Goal: Task Accomplishment & Management: Use online tool/utility

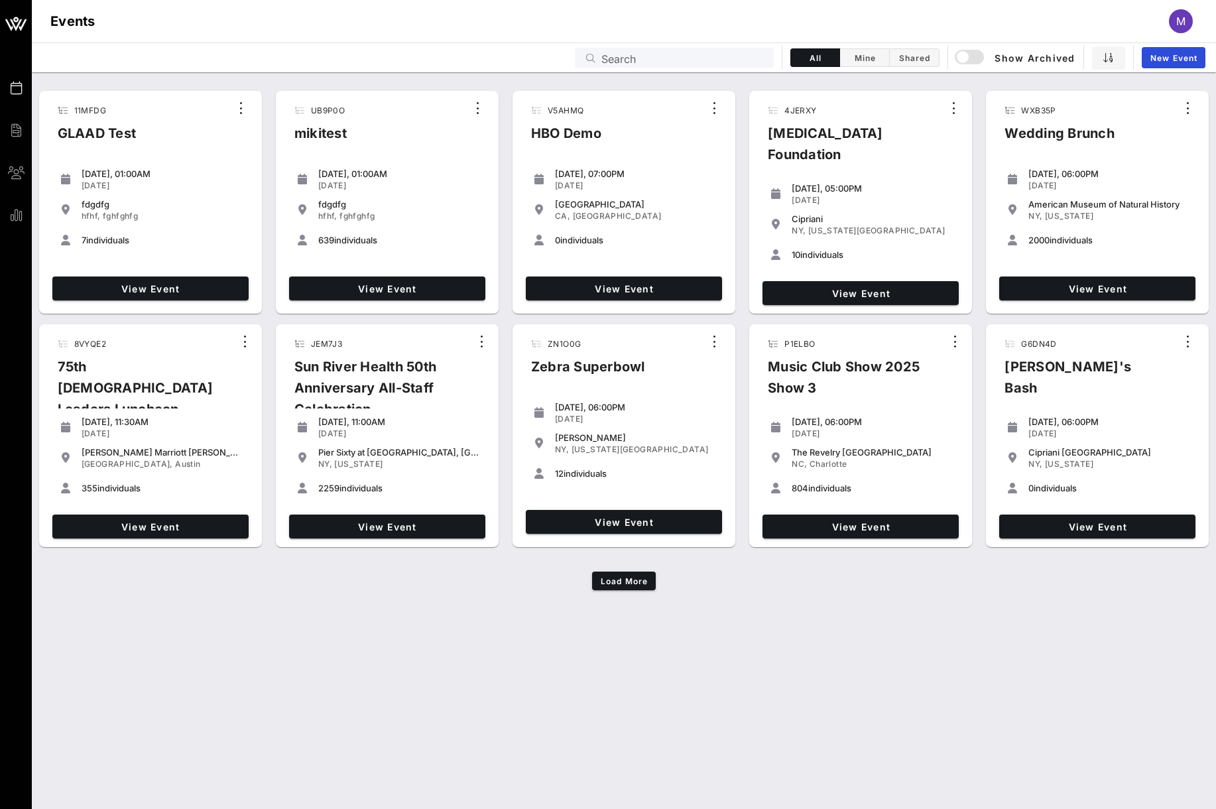
click at [684, 54] on input "Search" at bounding box center [684, 57] width 164 height 17
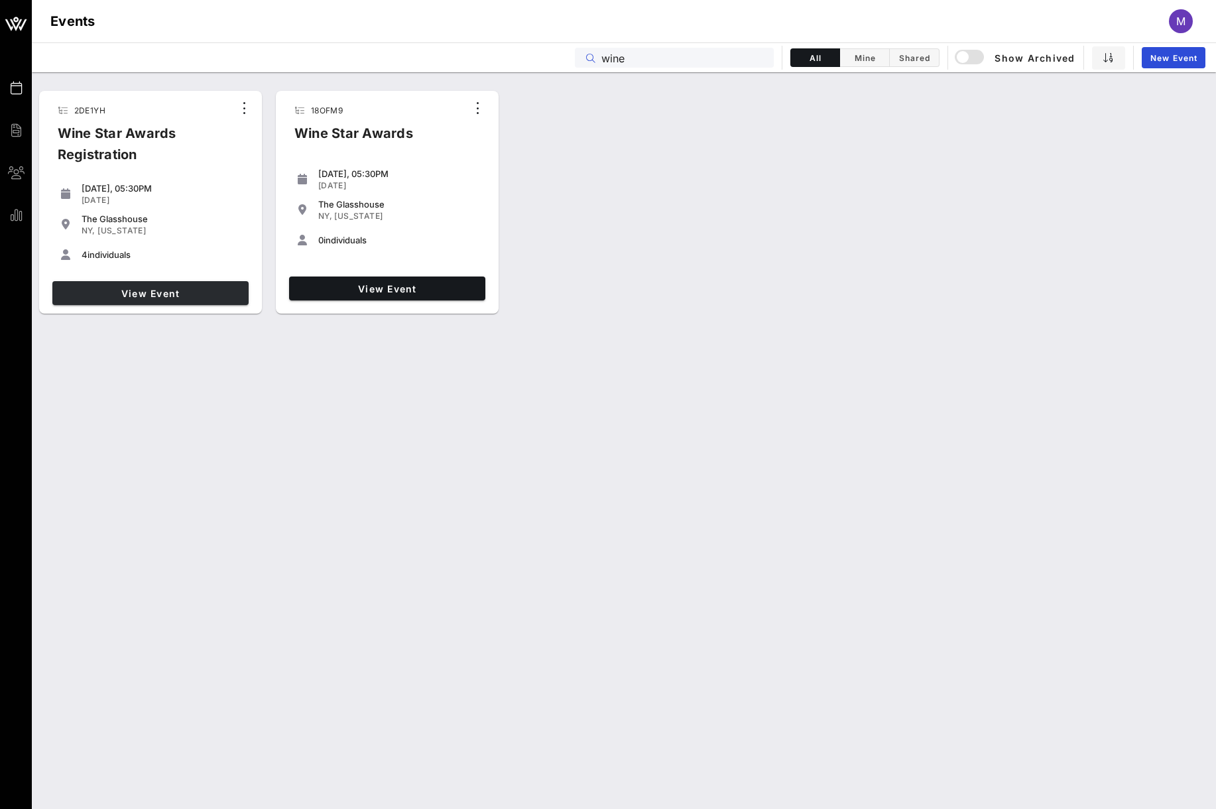
type input "wine"
click at [234, 295] on span "View Event" at bounding box center [151, 293] width 186 height 11
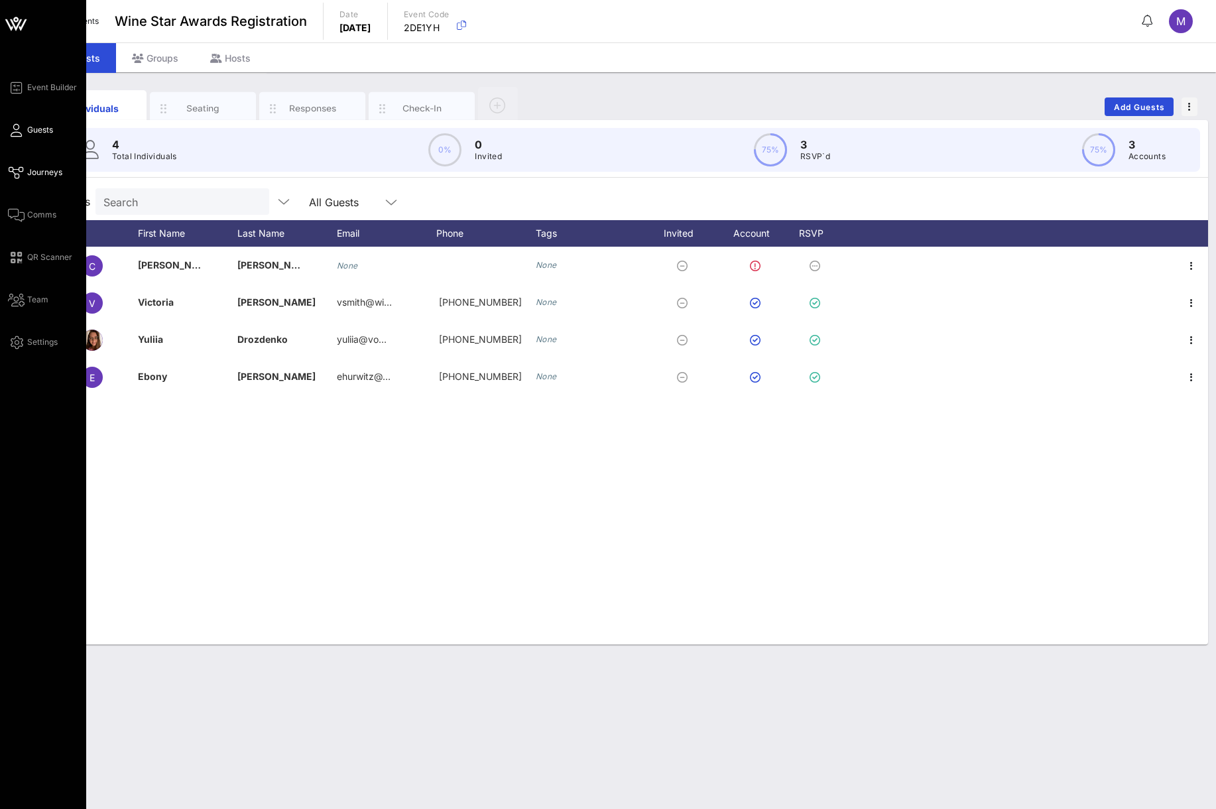
click at [33, 168] on span "Journeys" at bounding box center [44, 172] width 35 height 12
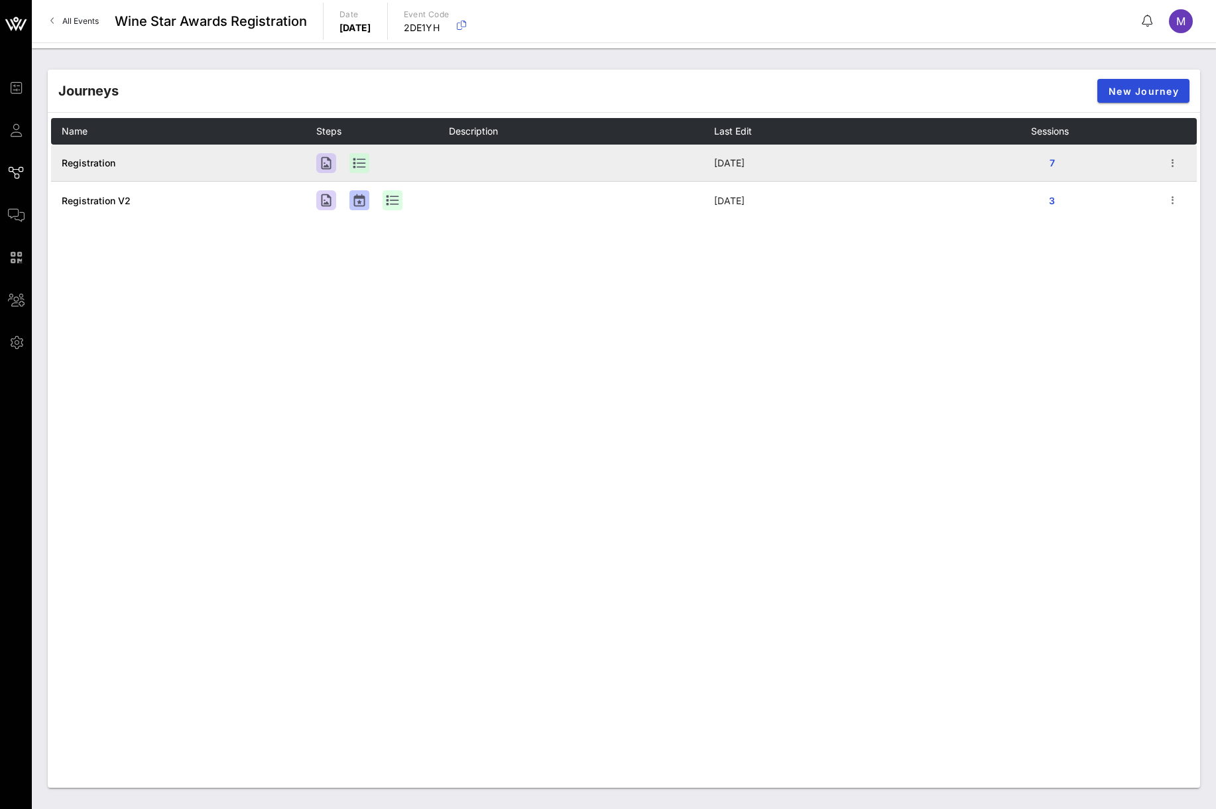
click at [64, 164] on span "Registration" at bounding box center [89, 162] width 54 height 11
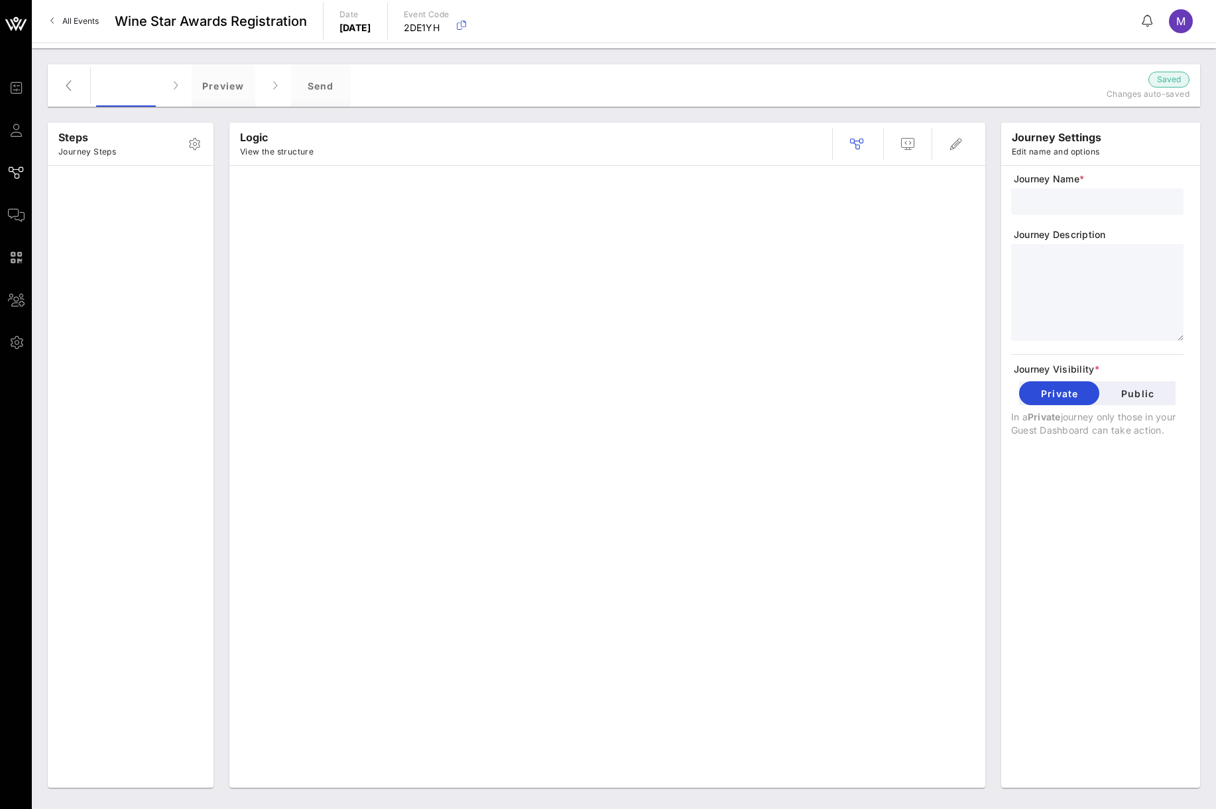
type input "Registration"
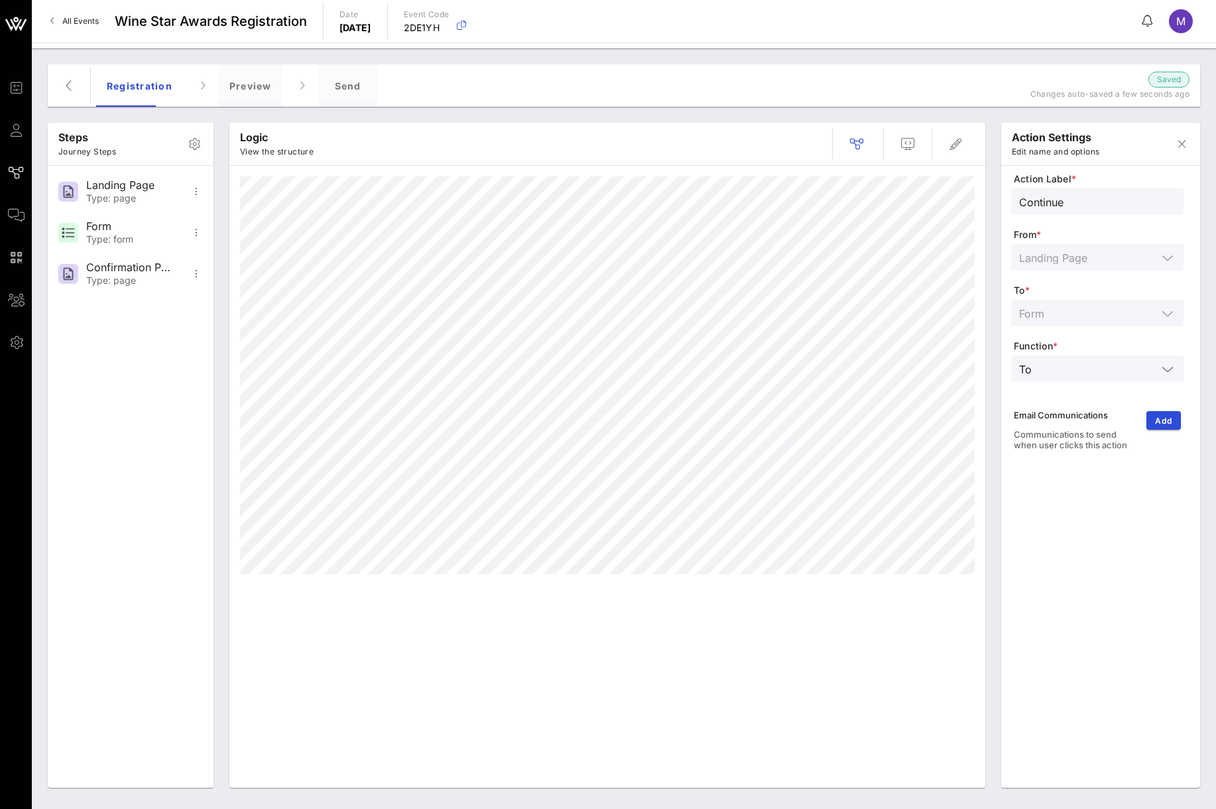
click at [1147, 309] on div "Action Label * Continue From * Landing Page To * Form Function * To Email Commu…" at bounding box center [1097, 318] width 172 height 292
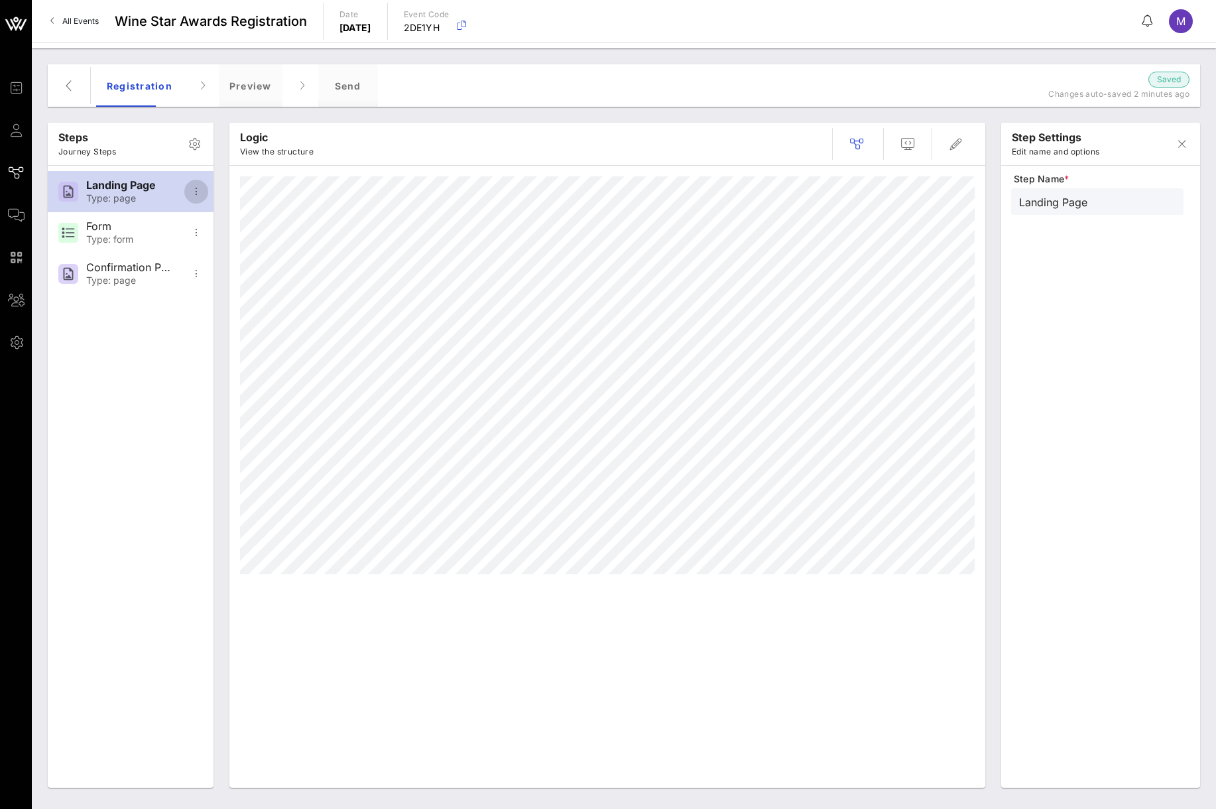
click at [197, 190] on icon "button" at bounding box center [196, 192] width 16 height 16
click at [236, 225] on div "Add Step" at bounding box center [238, 224] width 86 height 13
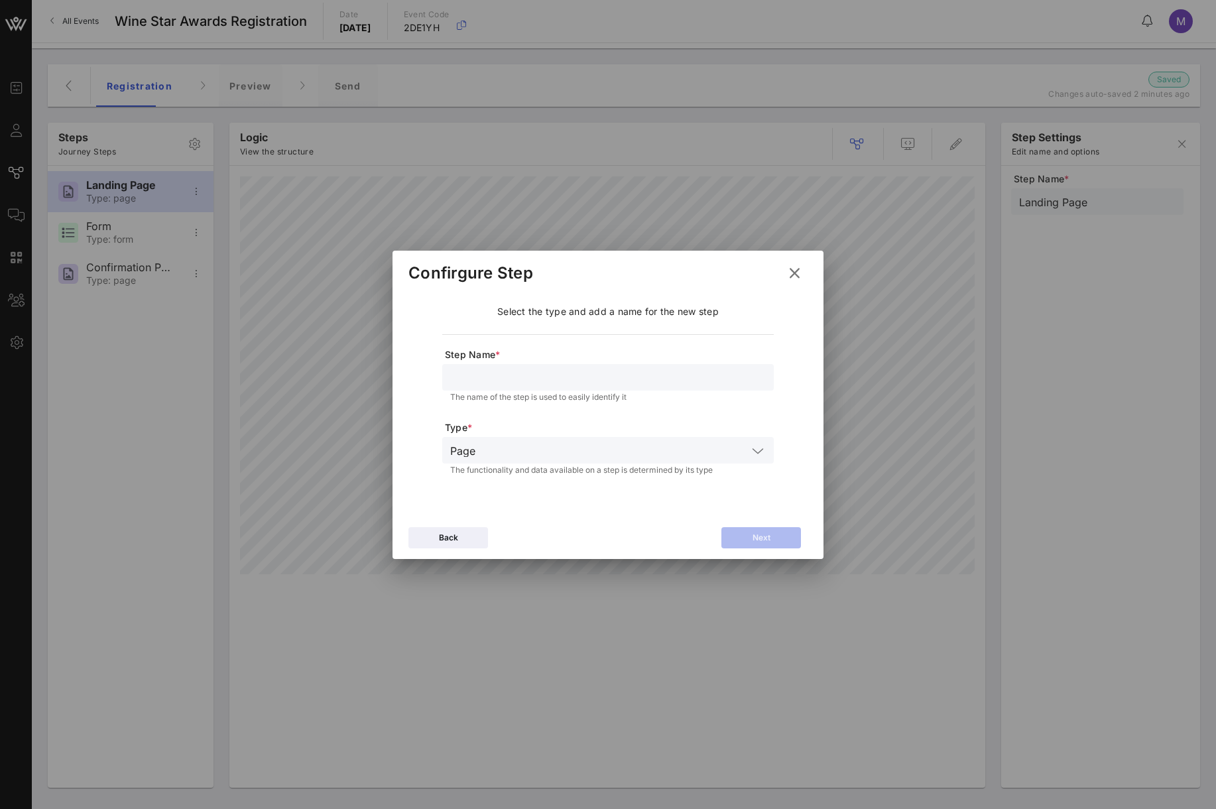
click at [485, 382] on input "text" at bounding box center [608, 377] width 316 height 17
click at [535, 443] on input "text" at bounding box center [614, 450] width 267 height 17
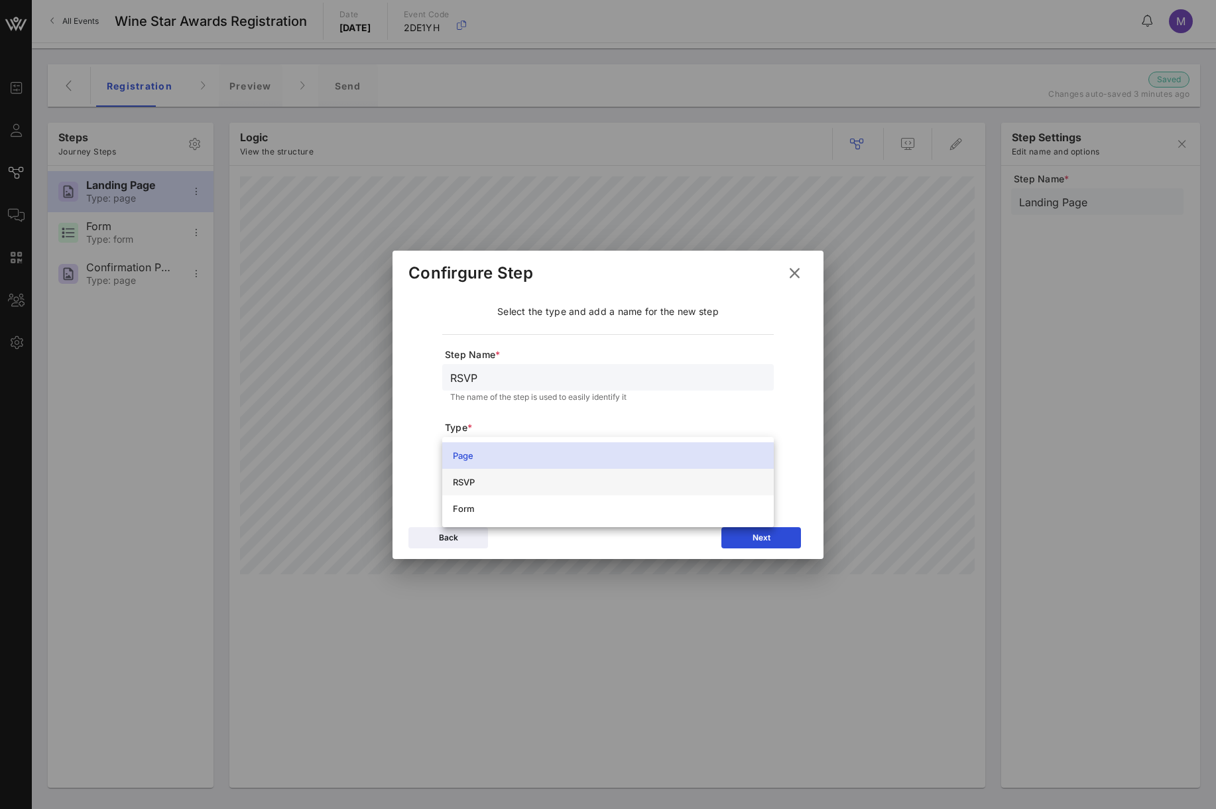
click at [526, 481] on div "RSVP" at bounding box center [608, 482] width 310 height 11
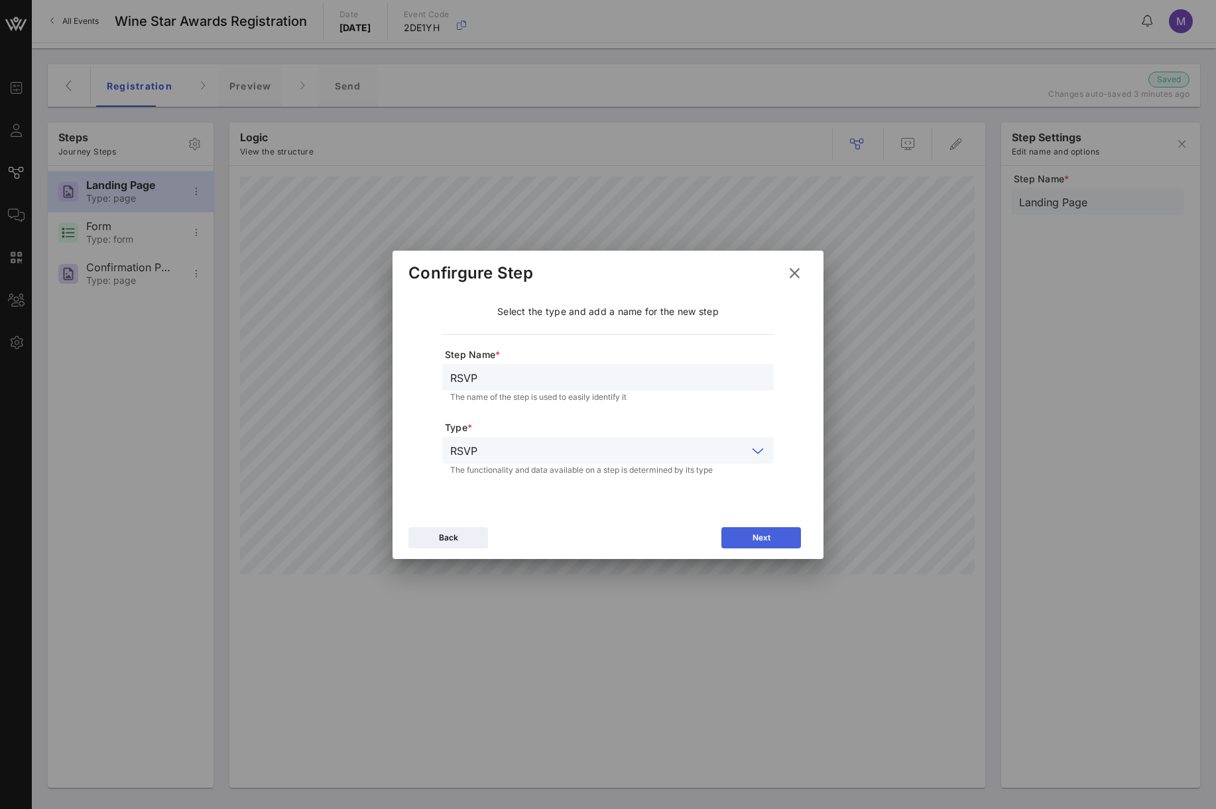
click at [781, 534] on button "Next" at bounding box center [762, 537] width 80 height 21
type input "Continue"
click at [779, 533] on button "Create" at bounding box center [762, 537] width 80 height 21
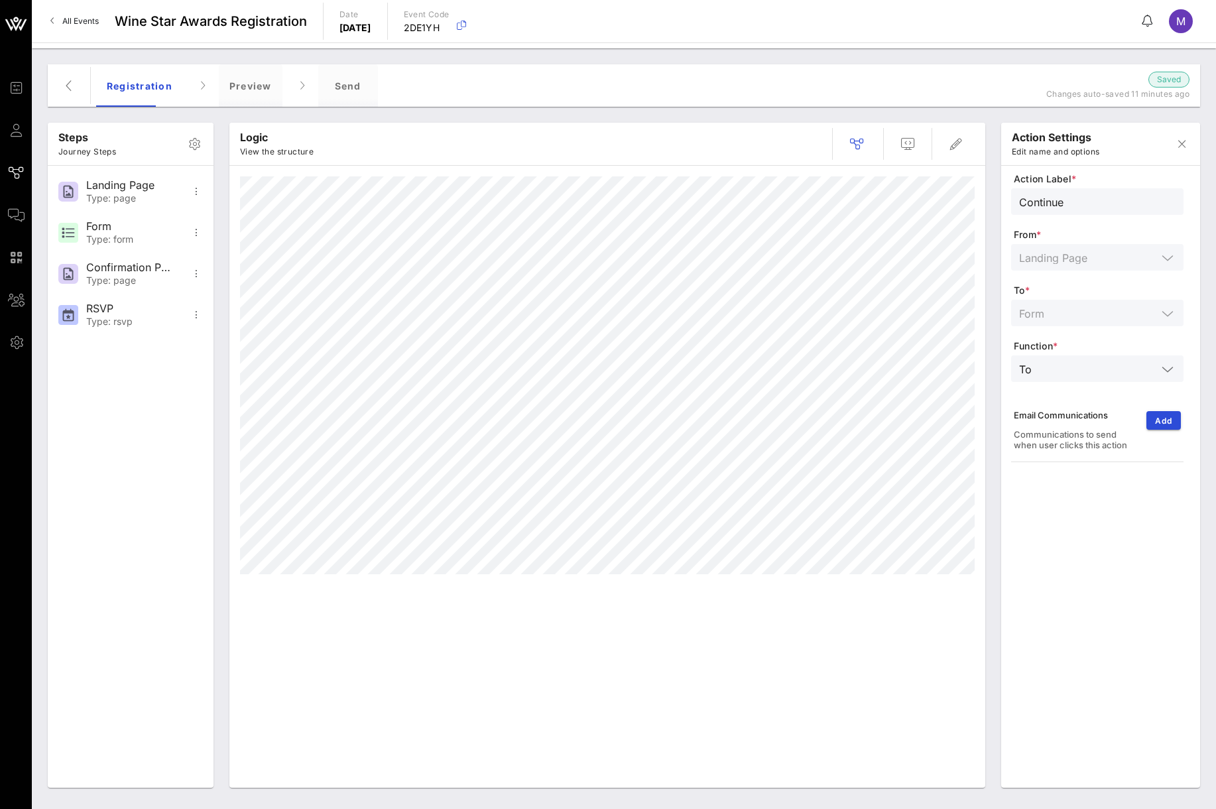
click at [1089, 188] on div "Continue" at bounding box center [1097, 201] width 157 height 27
type input "Continue To Form"
click at [1084, 368] on input "text" at bounding box center [1097, 368] width 120 height 17
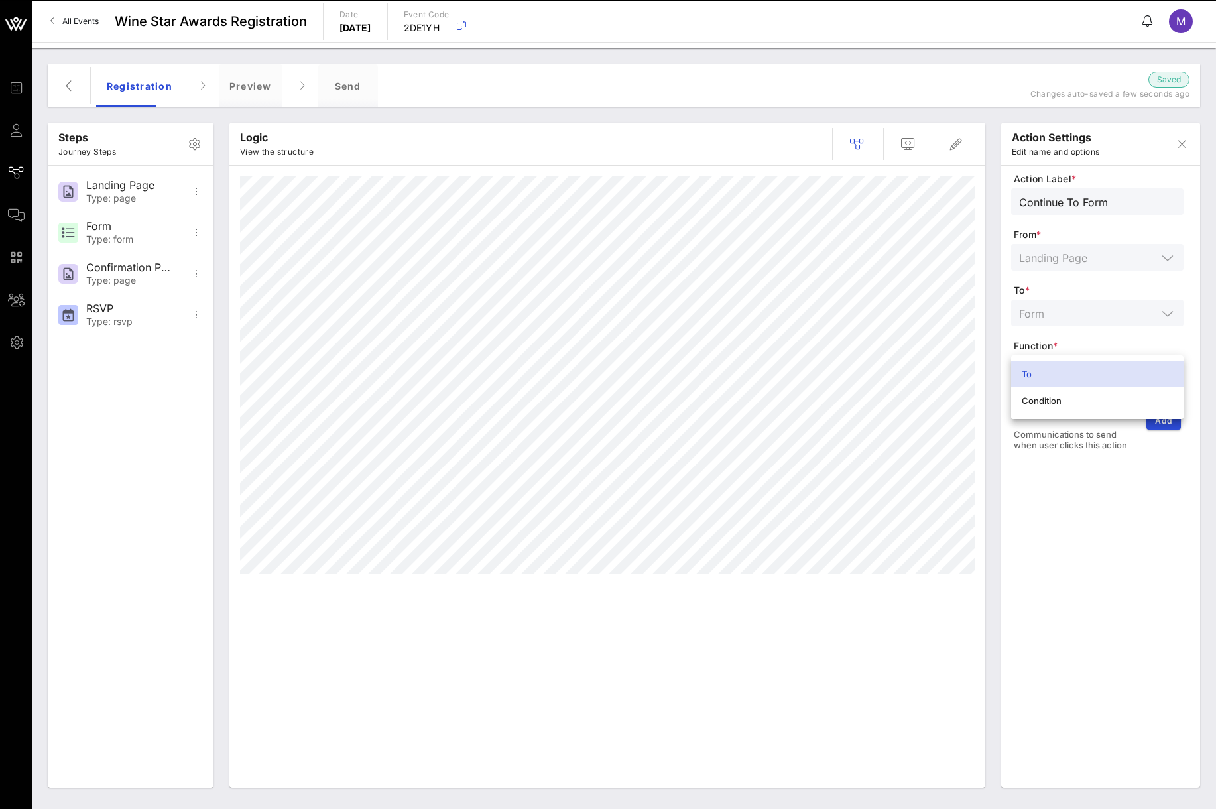
click at [1080, 482] on div "Action Label * Continue To Form From * Landing Page To * Form Function * To Ema…" at bounding box center [1100, 483] width 179 height 622
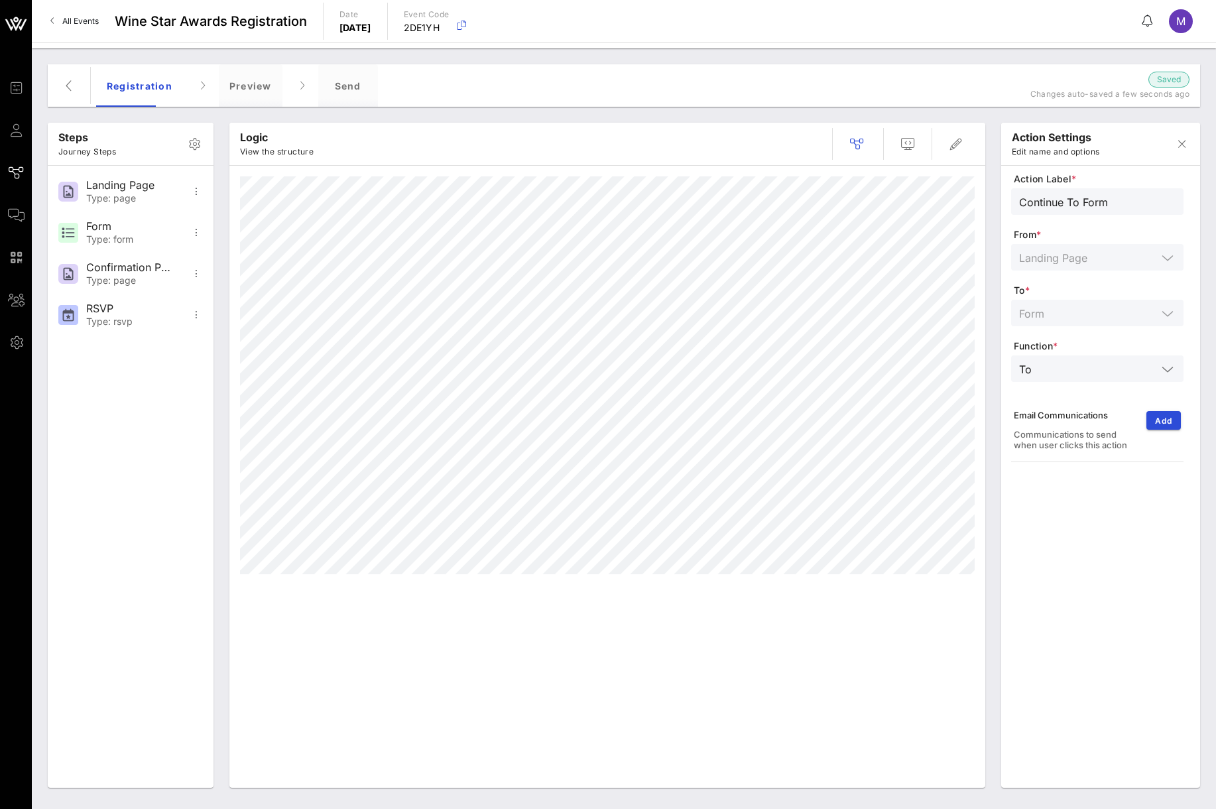
click at [1080, 482] on div "Action Label * Continue To Form From * Landing Page To * Form Function * To Ema…" at bounding box center [1100, 483] width 179 height 622
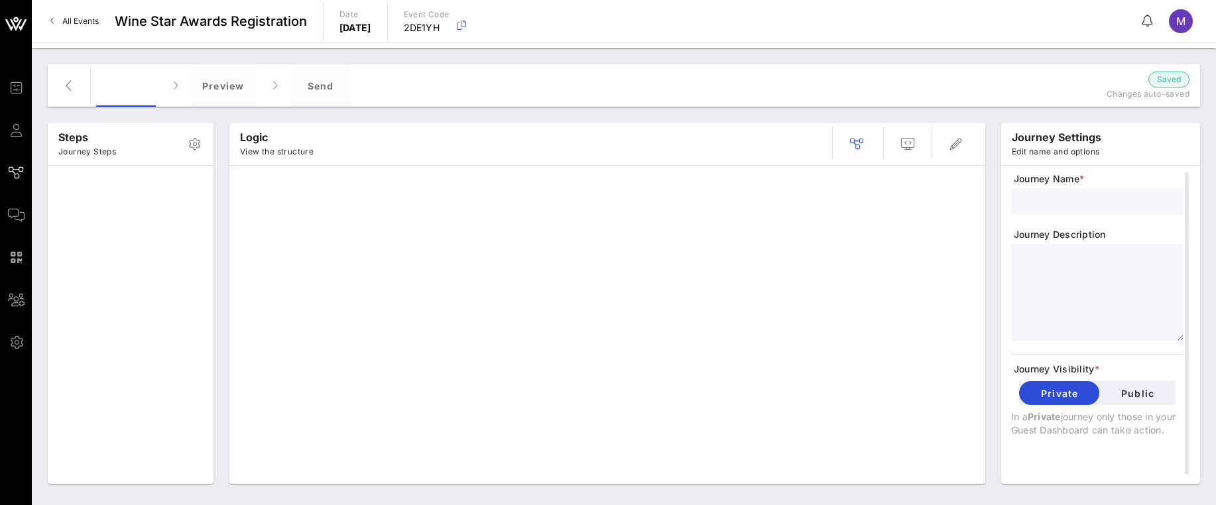
type input "Registration"
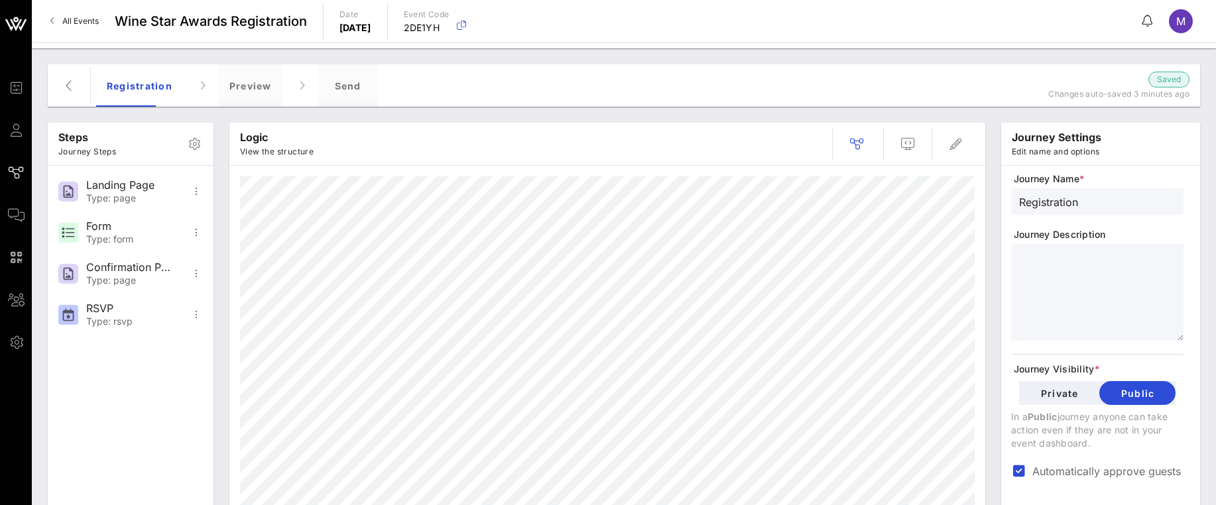
click at [1129, 109] on div "Steps Journey Steps Landing Page Type: page Form Type: form Confirmation Page T…" at bounding box center [624, 327] width 1169 height 531
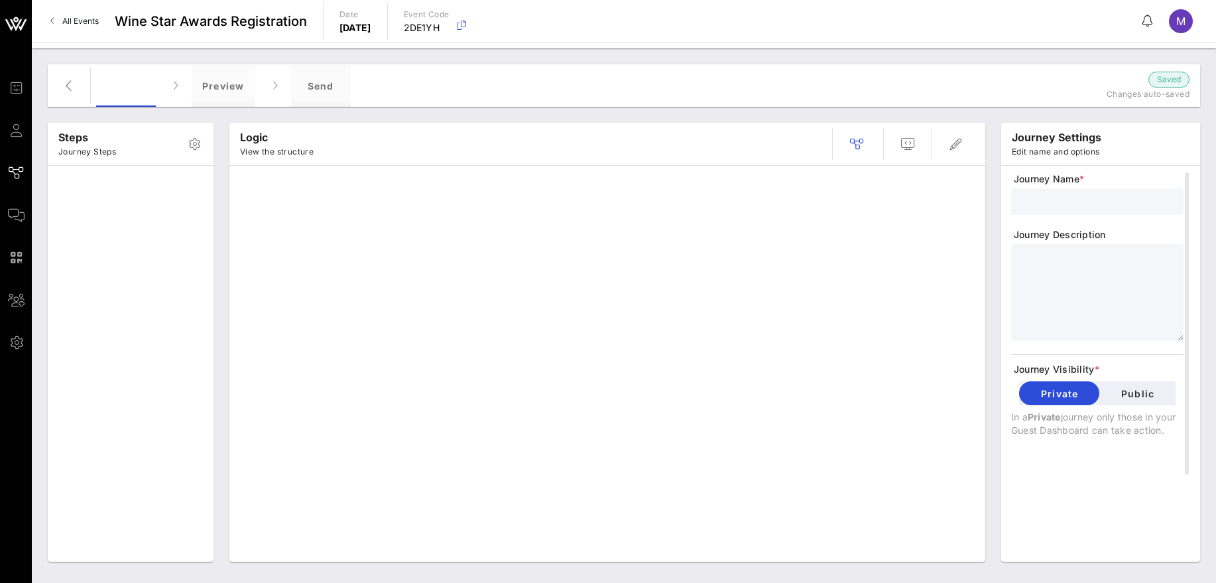
type input "Registration"
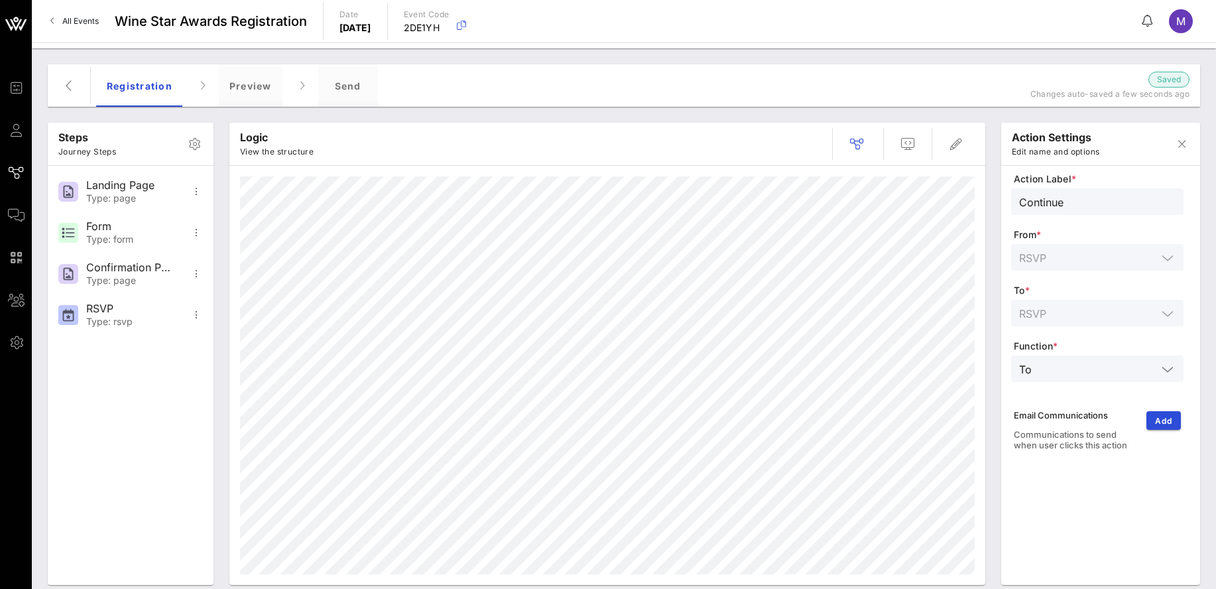
click at [1150, 505] on div "Action Label * Continue From * RSVP To * RSVP Function * To Email Communication…" at bounding box center [1100, 381] width 179 height 419
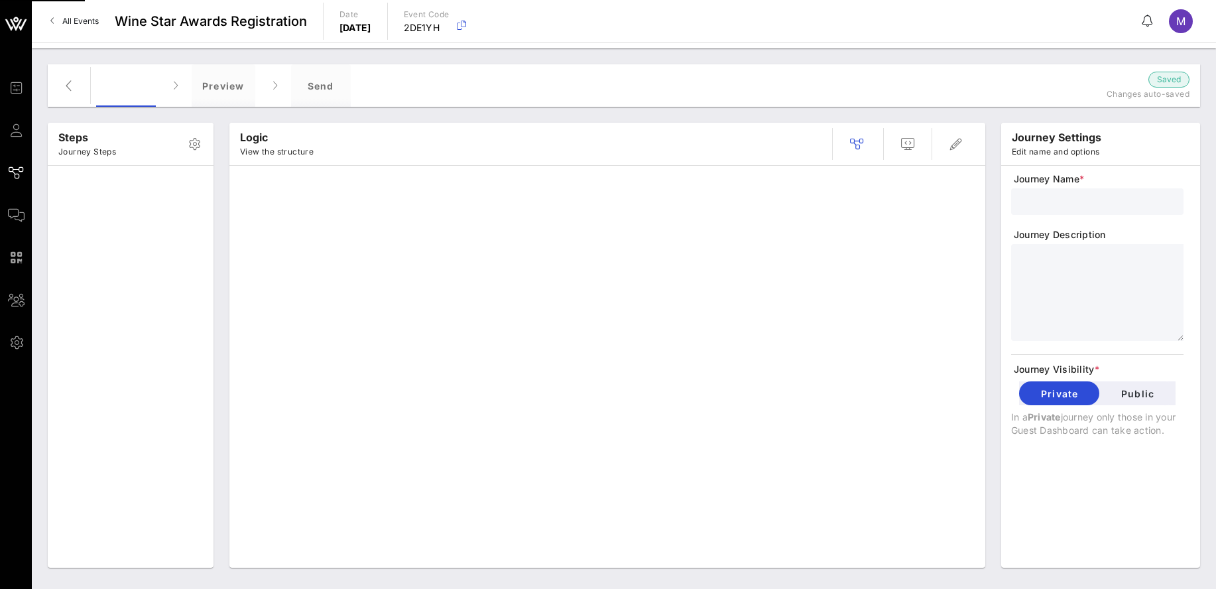
type input "Registration"
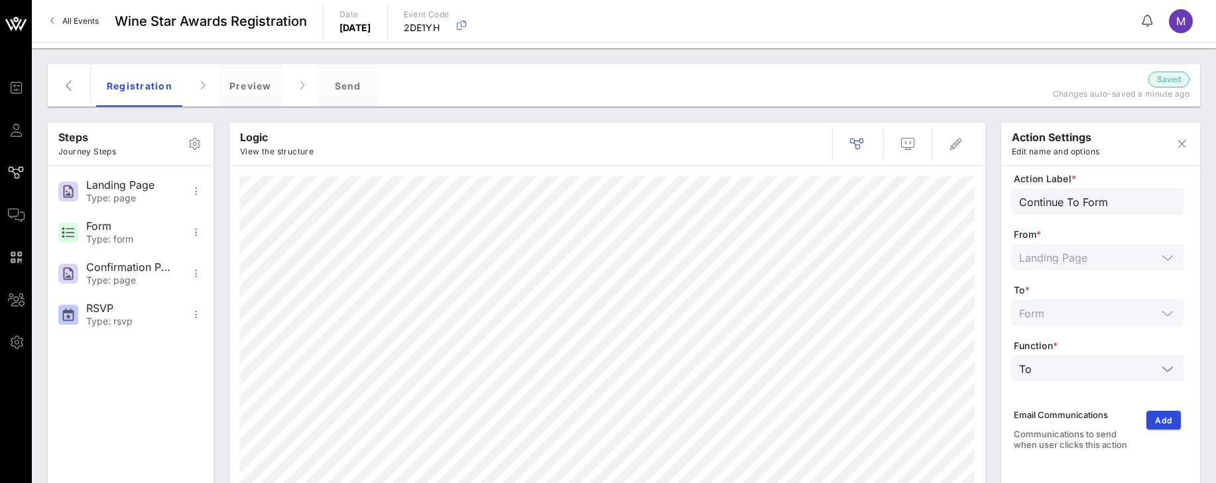
click at [1019, 104] on div "Registration Preview Send" at bounding box center [560, 85] width 928 height 42
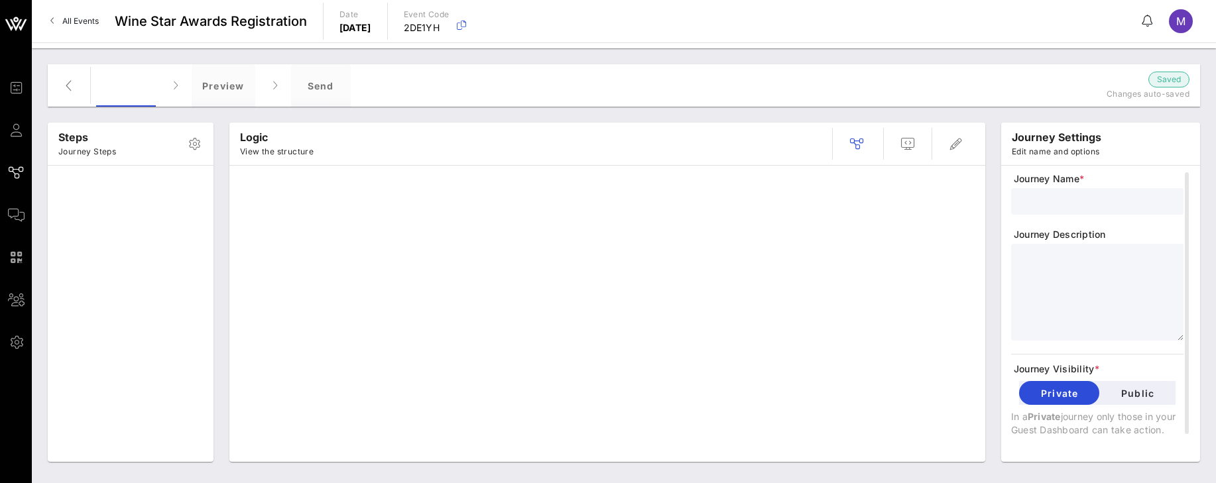
type input "Registration"
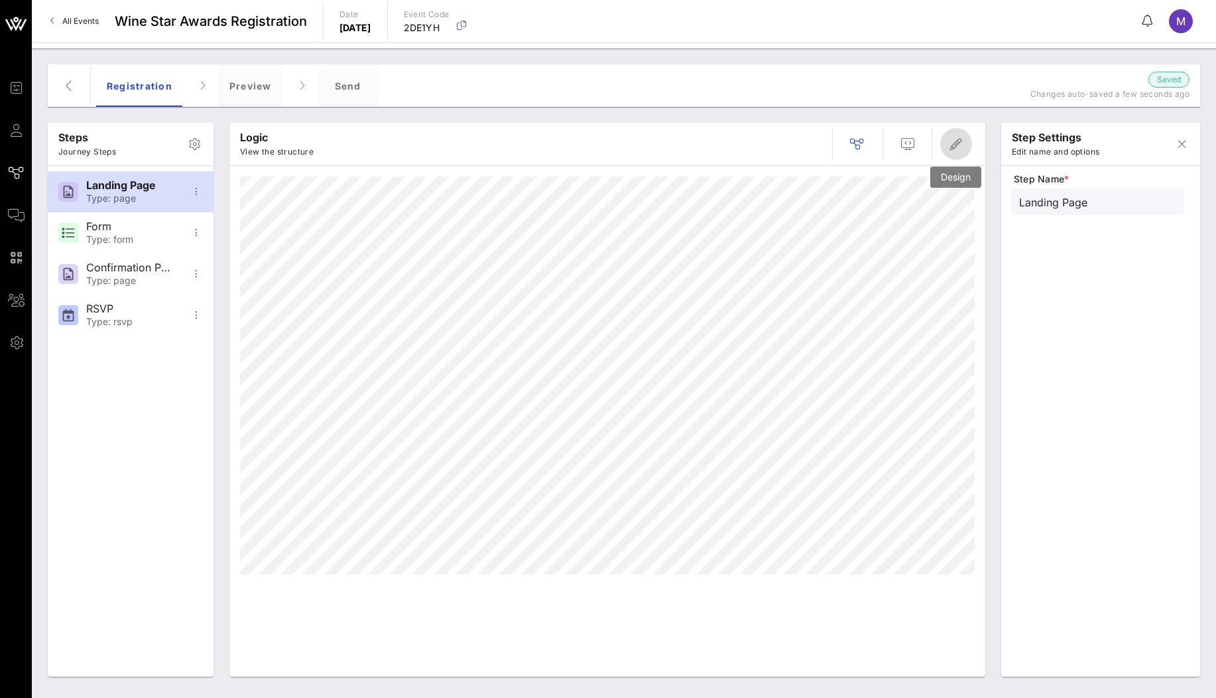
click at [952, 143] on icon "button" at bounding box center [956, 144] width 16 height 16
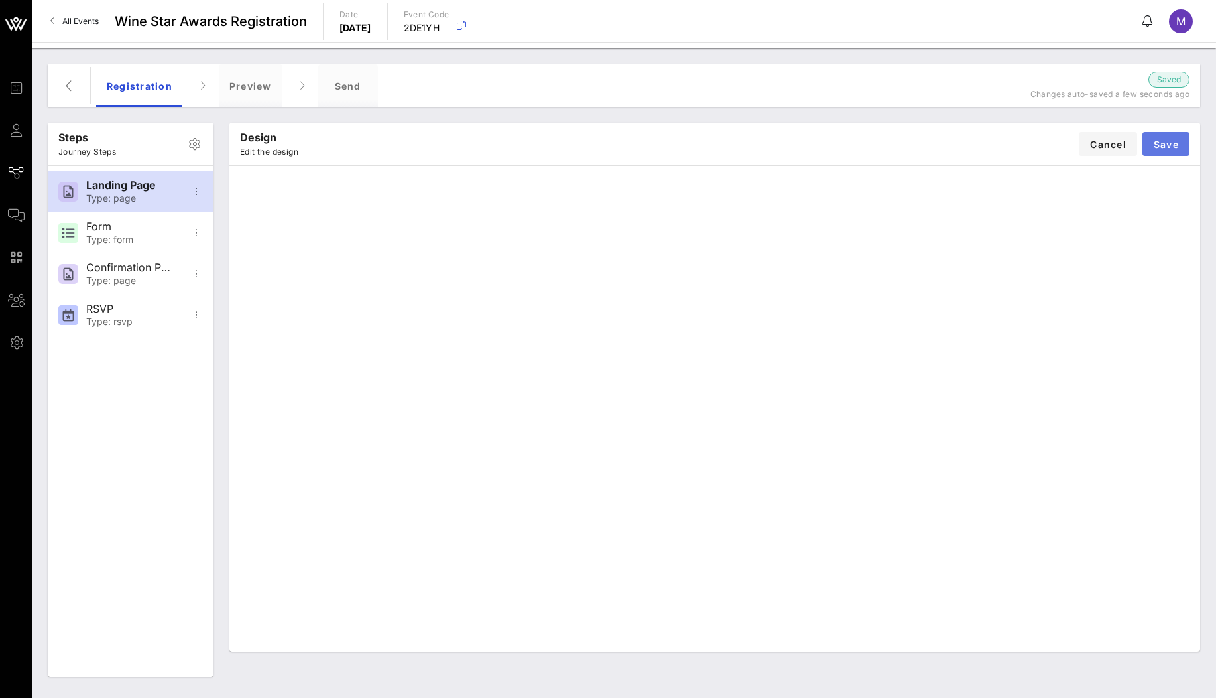
click at [1154, 149] on button "Save" at bounding box center [1166, 144] width 47 height 24
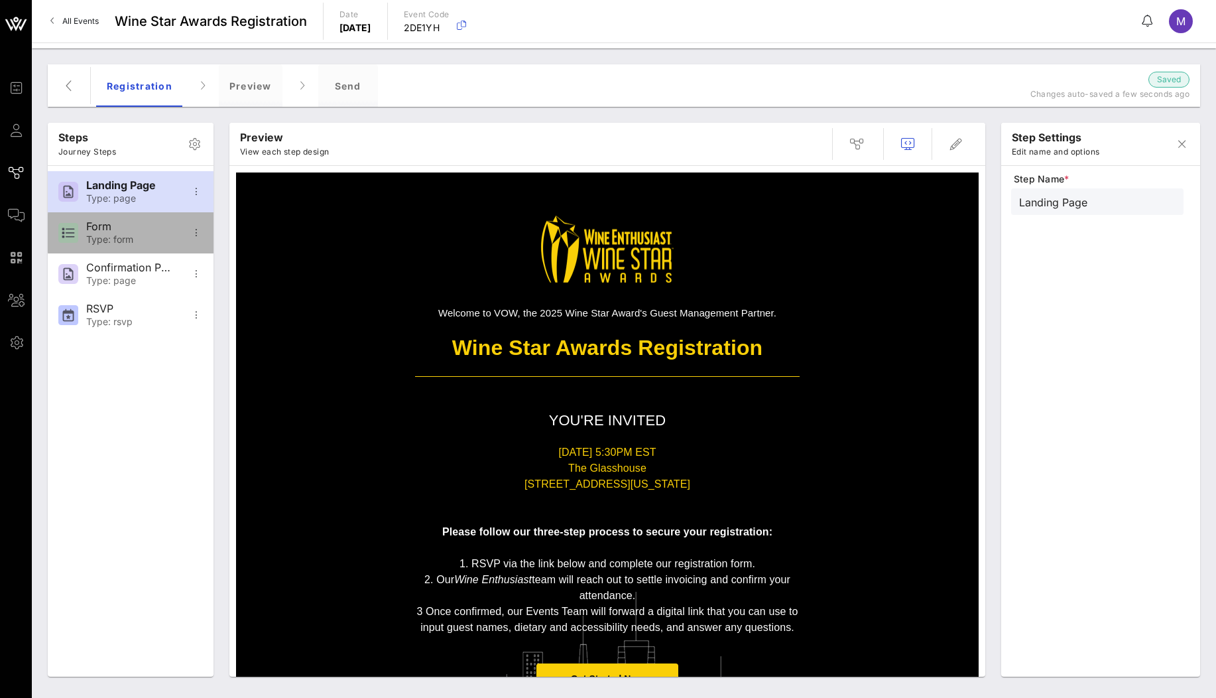
click at [120, 231] on div "Form" at bounding box center [130, 226] width 88 height 13
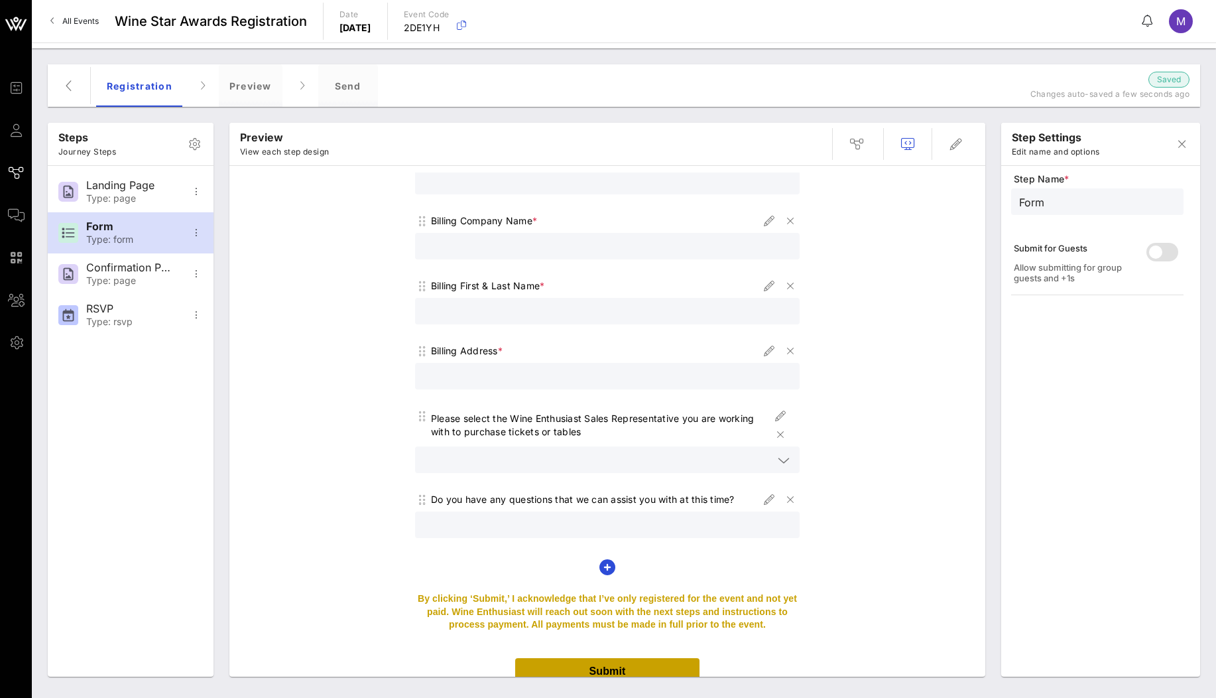
scroll to position [1057, 0]
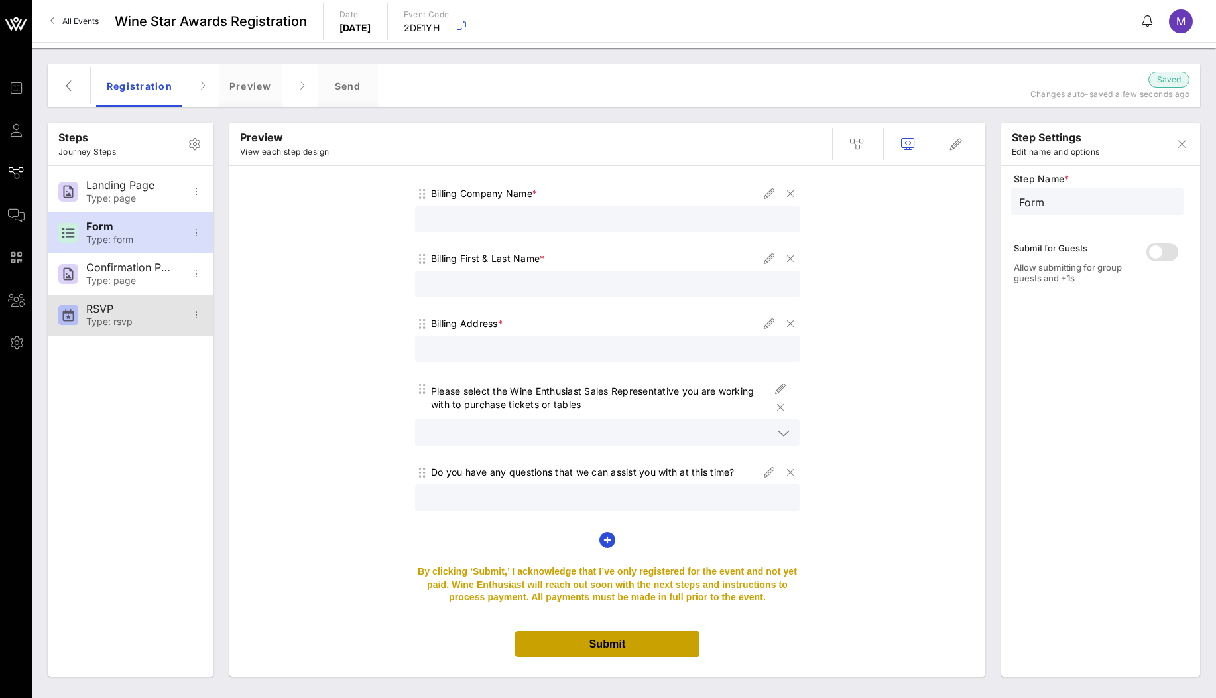
click at [121, 312] on div "RSVP" at bounding box center [130, 308] width 88 height 13
type input "RSVP"
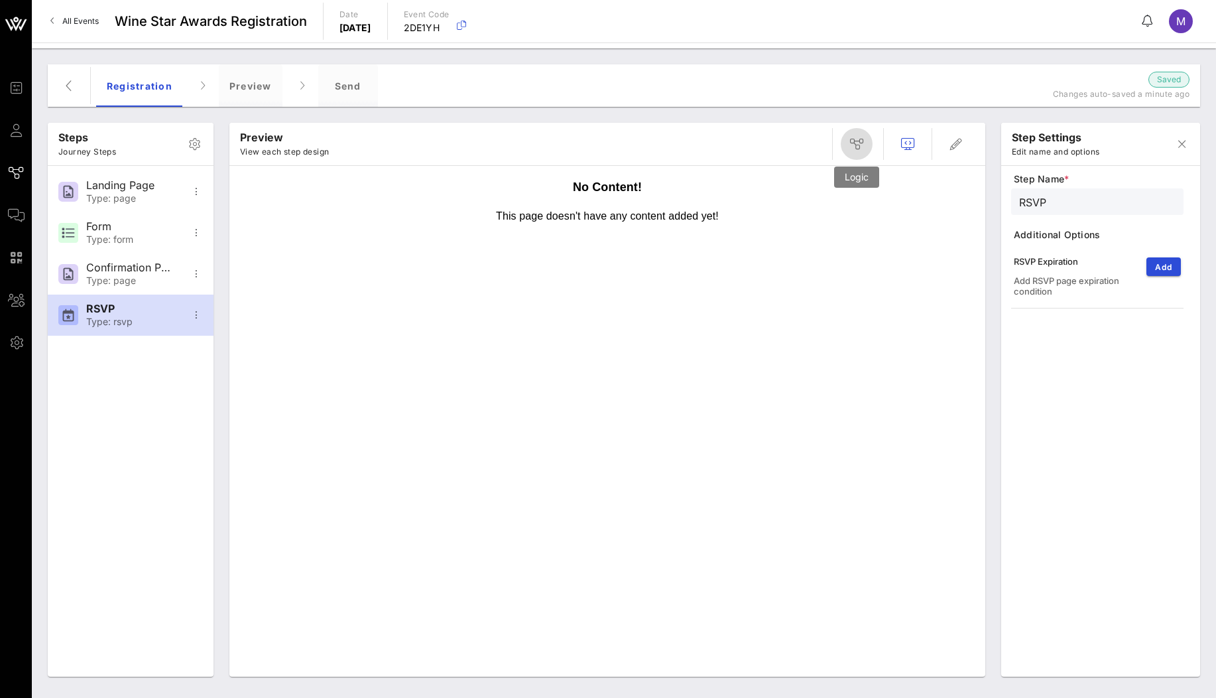
click at [844, 144] on span "button" at bounding box center [857, 144] width 32 height 16
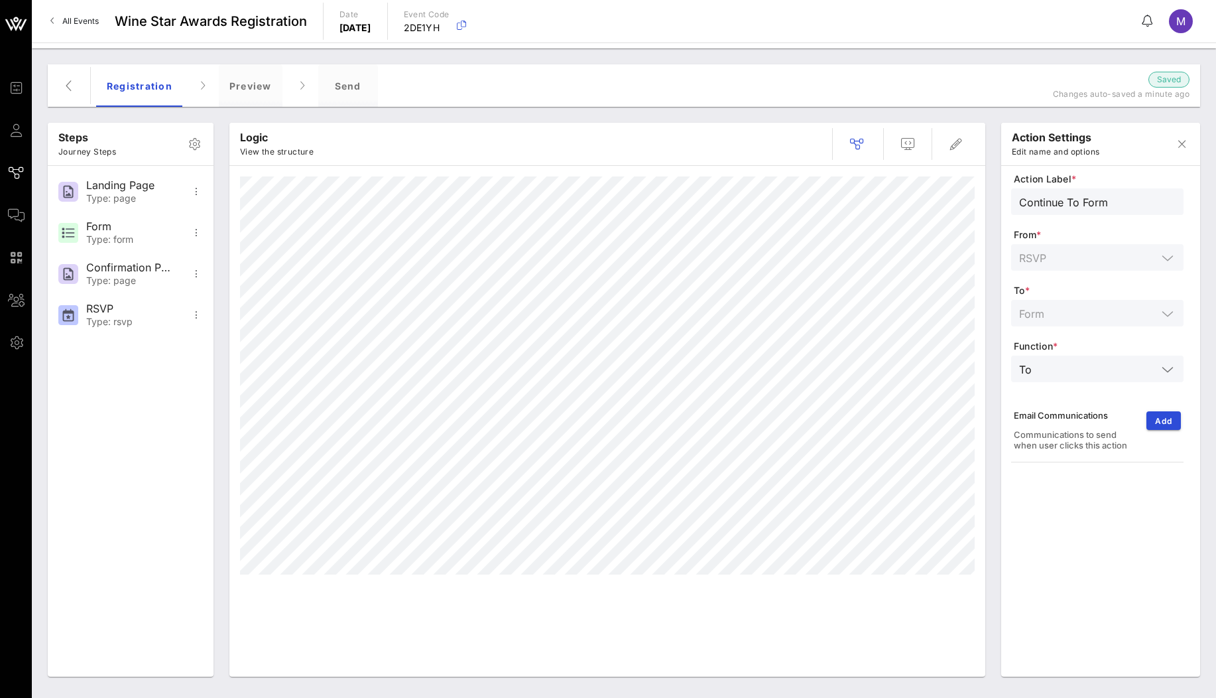
click at [1049, 364] on input "text" at bounding box center [1097, 368] width 120 height 17
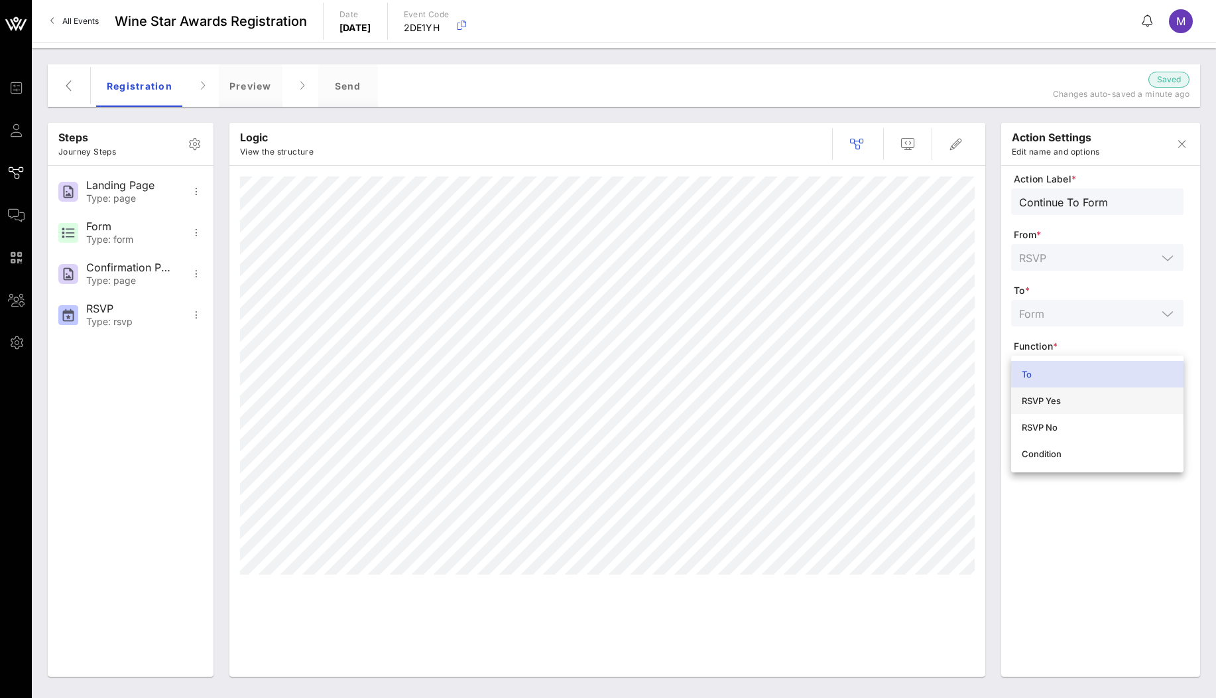
click at [1081, 399] on div "RSVP Yes" at bounding box center [1097, 400] width 151 height 11
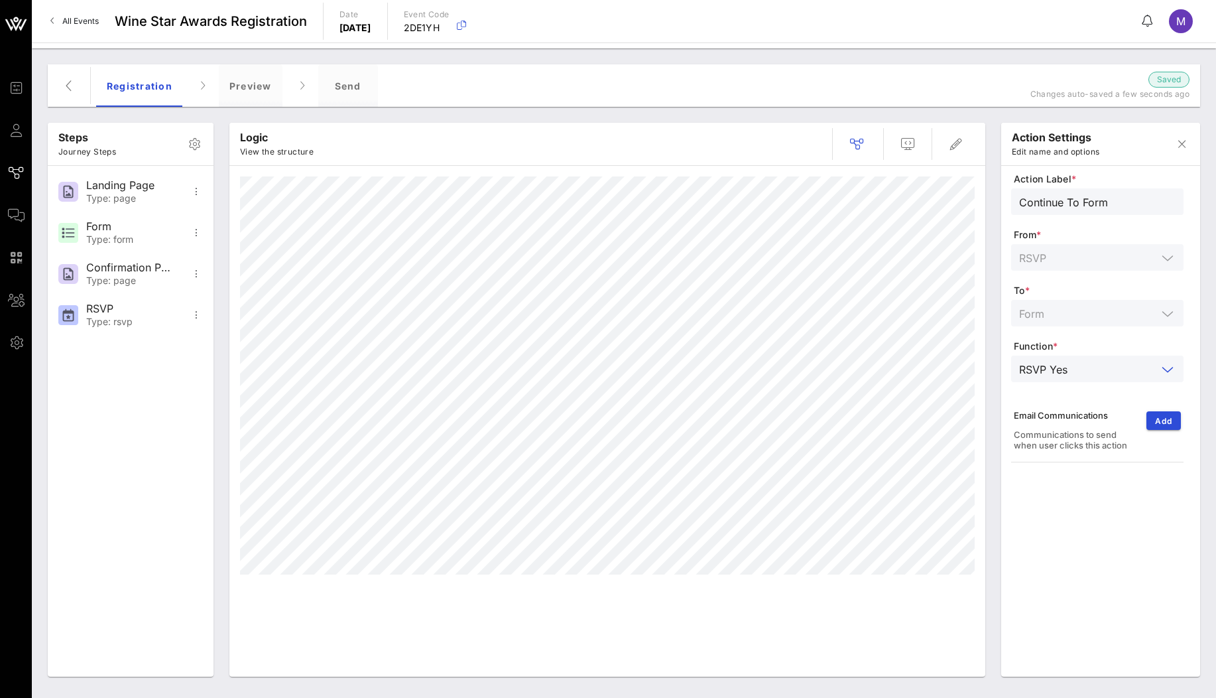
click at [1058, 208] on input "Continue To Form" at bounding box center [1097, 201] width 157 height 17
type input "YES"
click at [1096, 483] on div "Action Label * YES From * RSVP To * Form Function * RSVP Yes Email Communicatio…" at bounding box center [1100, 427] width 179 height 511
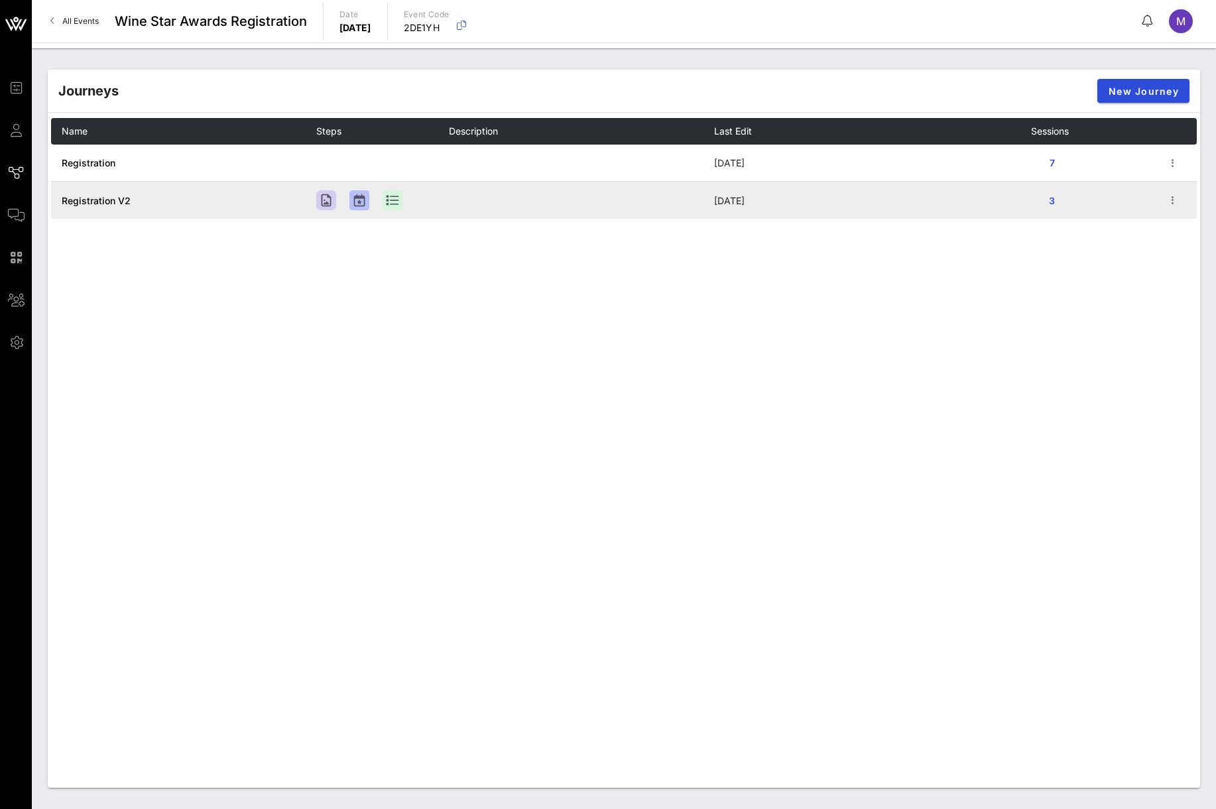
click at [106, 195] on span "Registration V2" at bounding box center [96, 200] width 69 height 11
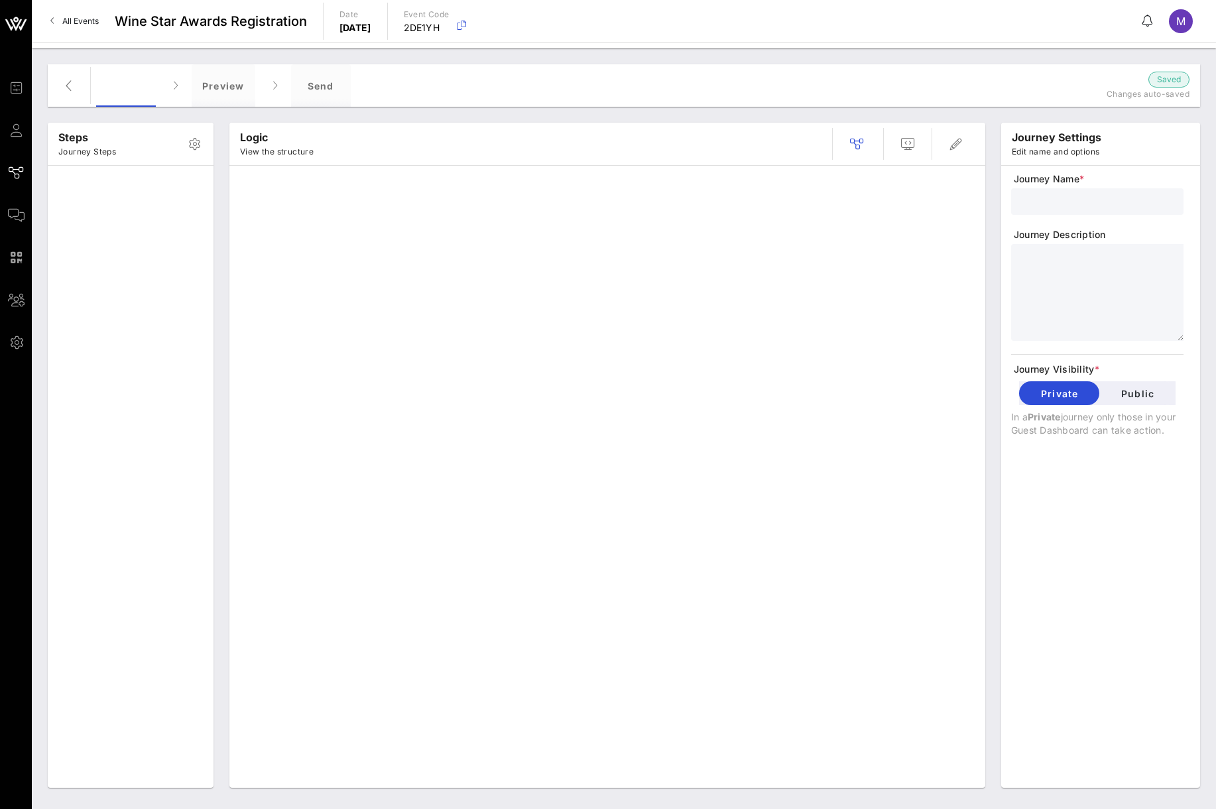
type input "Registration V2"
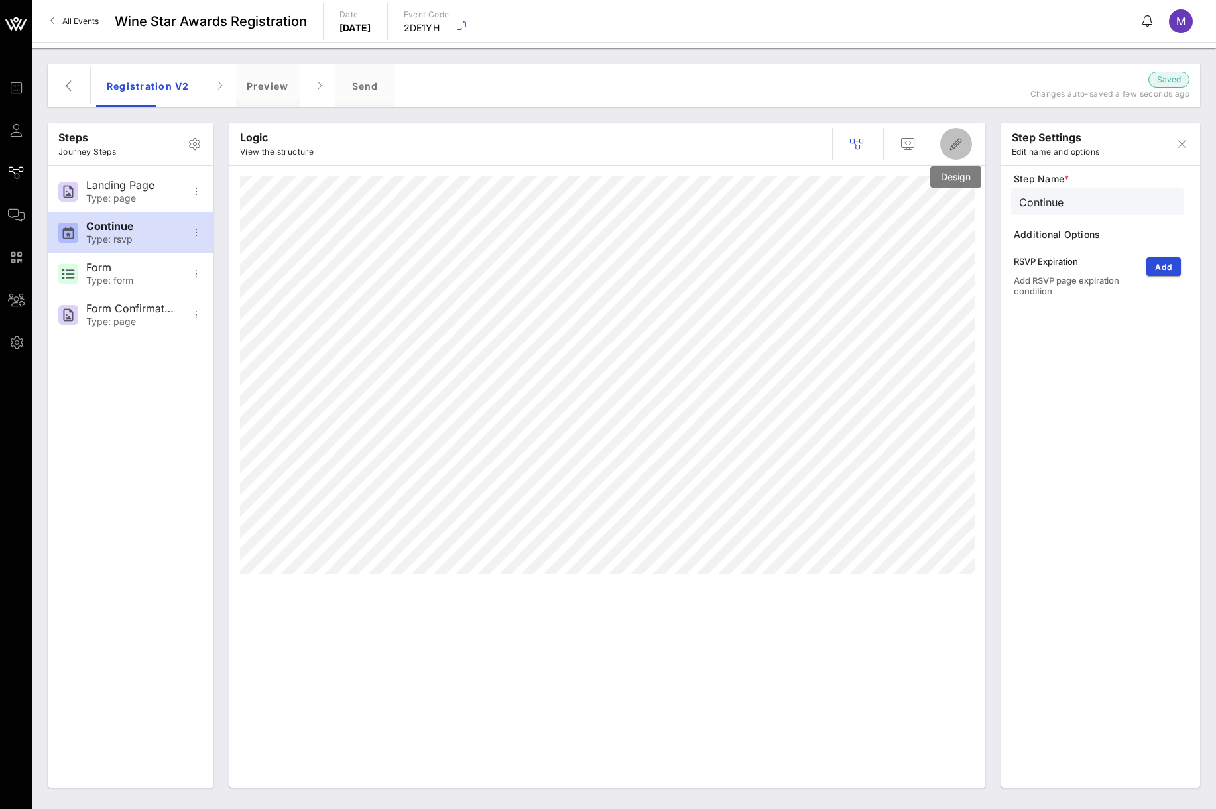
click at [956, 141] on icon "button" at bounding box center [956, 144] width 16 height 16
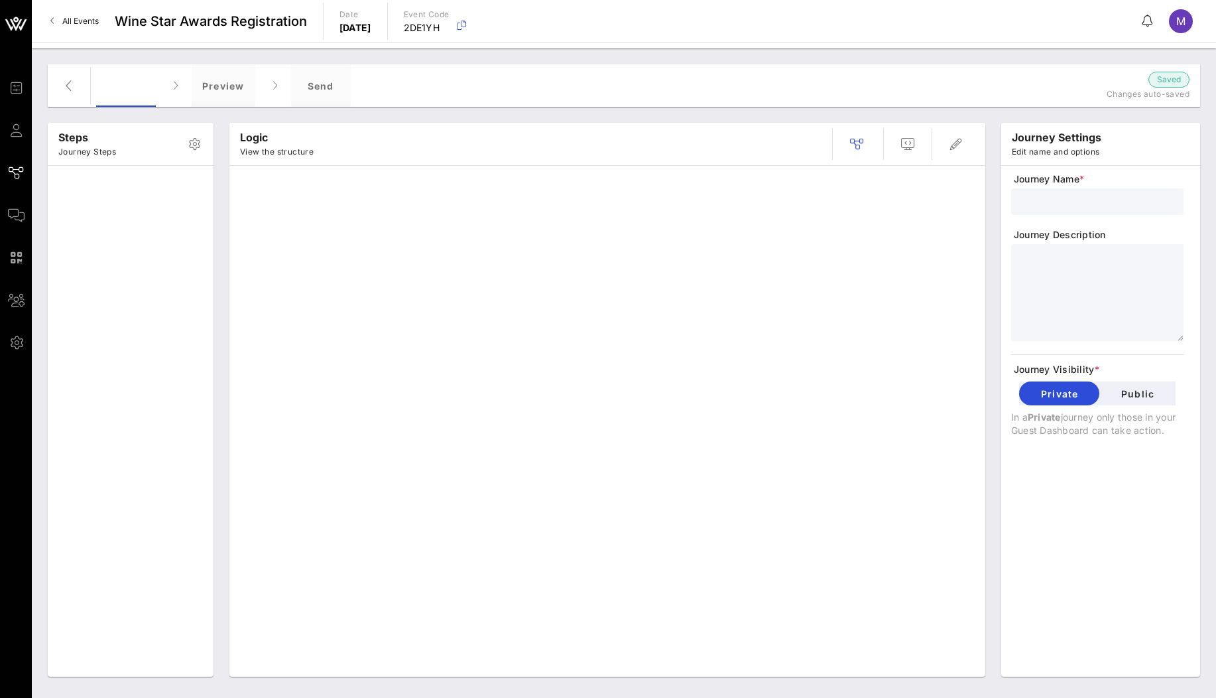
type input "Registration"
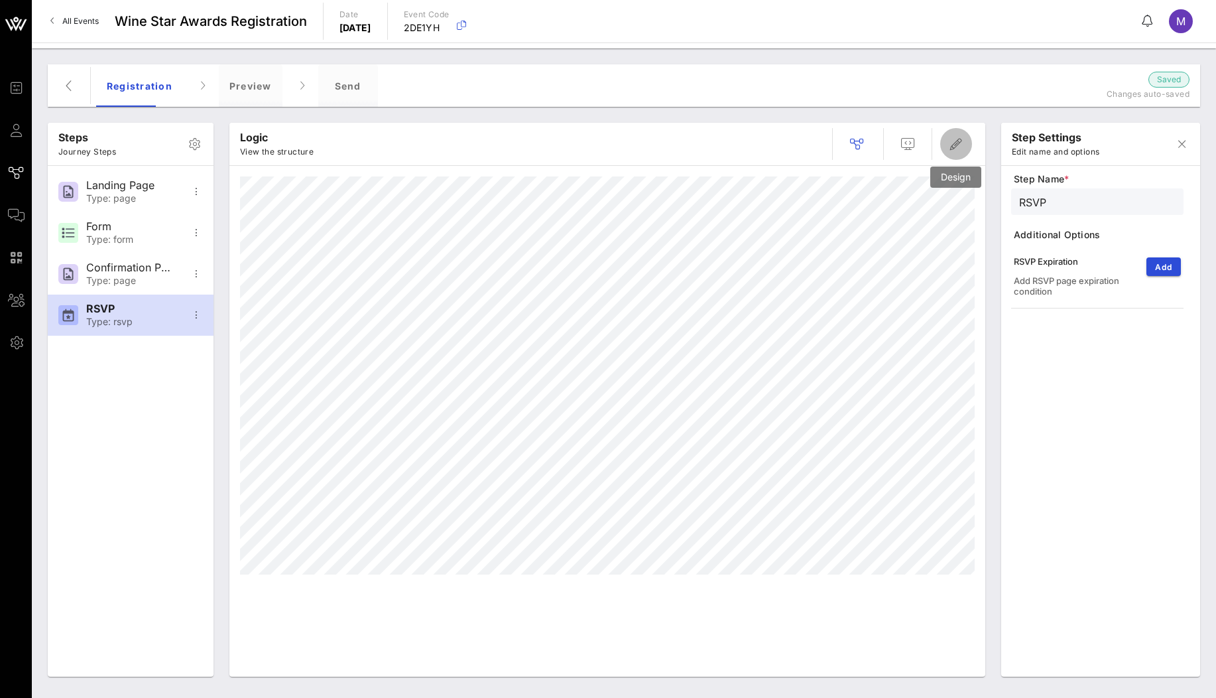
click at [946, 141] on span "button" at bounding box center [956, 144] width 32 height 16
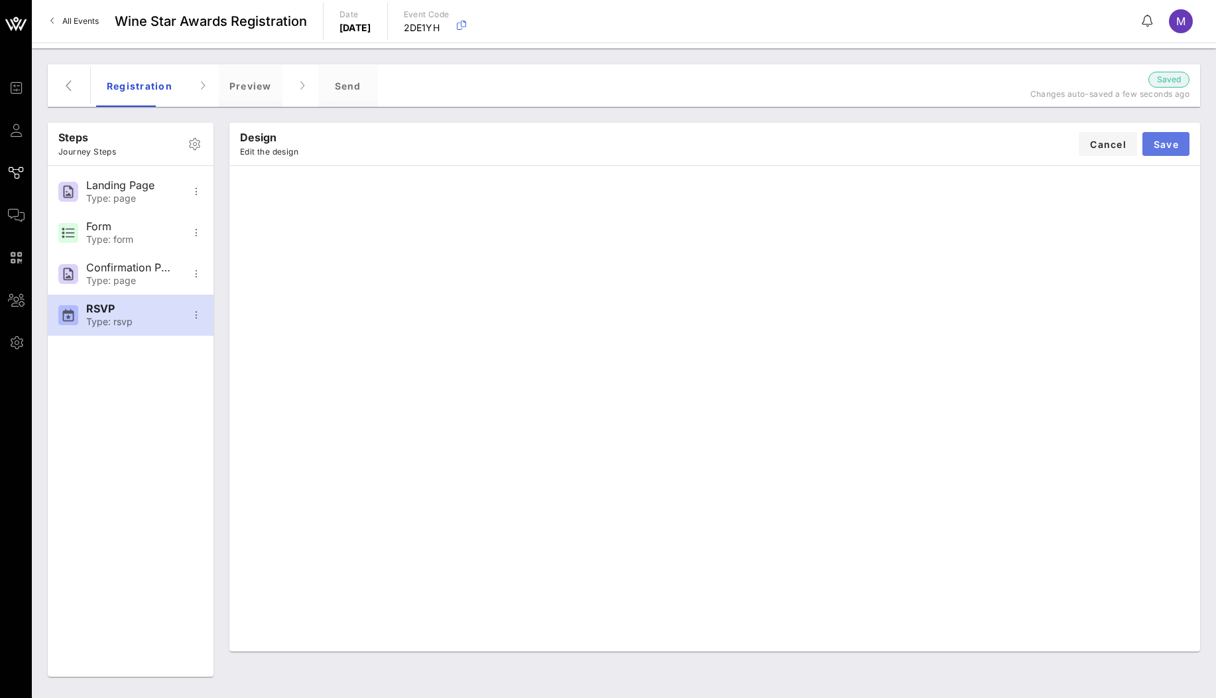
click at [1176, 147] on span "Save" at bounding box center [1166, 144] width 26 height 11
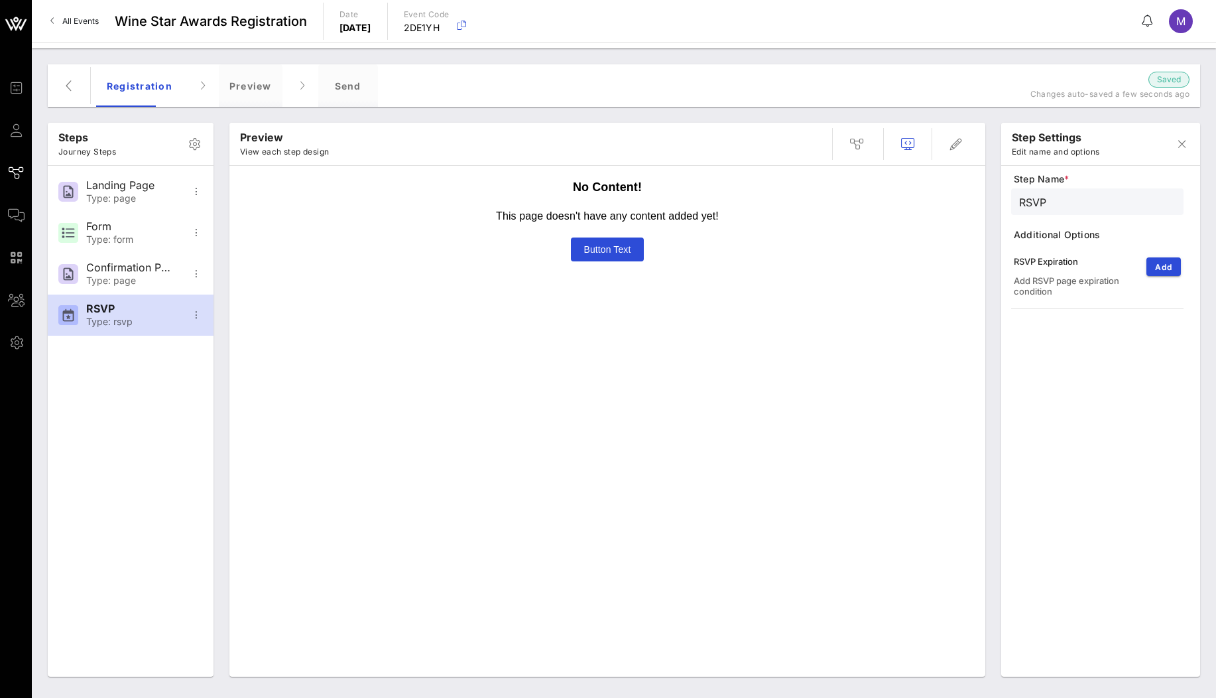
click at [619, 246] on span "Button Text" at bounding box center [607, 249] width 47 height 11
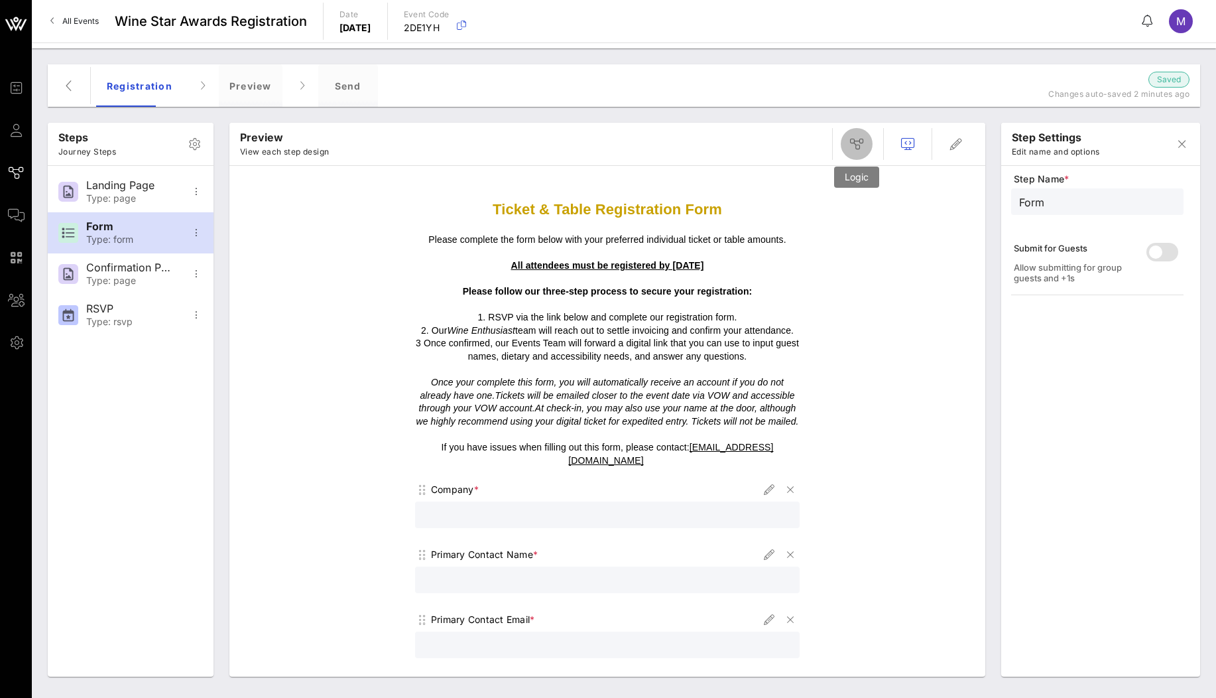
click at [863, 143] on icon "button" at bounding box center [857, 144] width 16 height 16
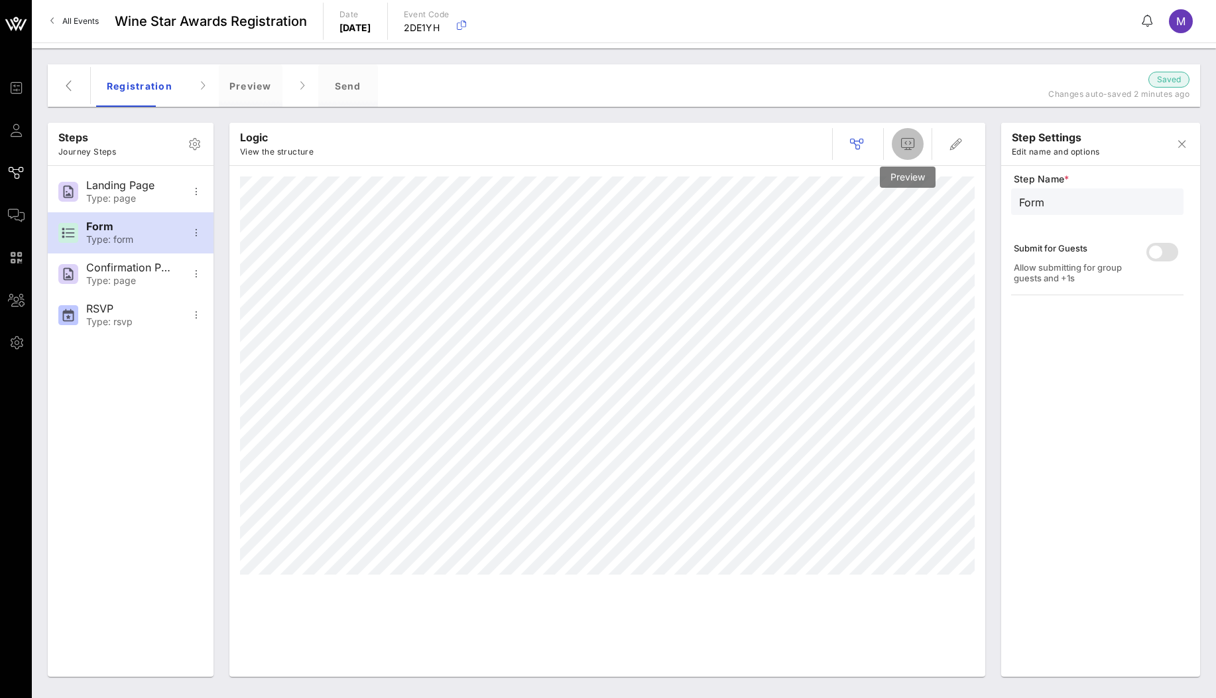
click at [906, 142] on icon "button" at bounding box center [908, 144] width 16 height 16
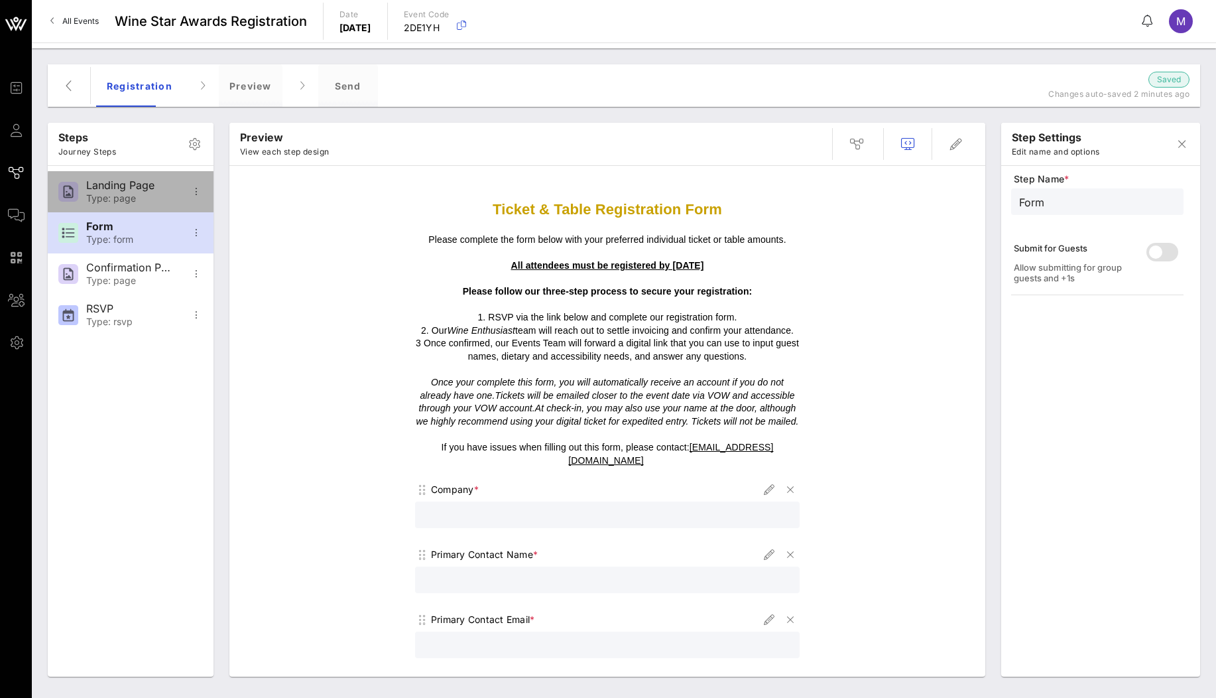
click at [107, 180] on div "Landing Page" at bounding box center [130, 185] width 88 height 13
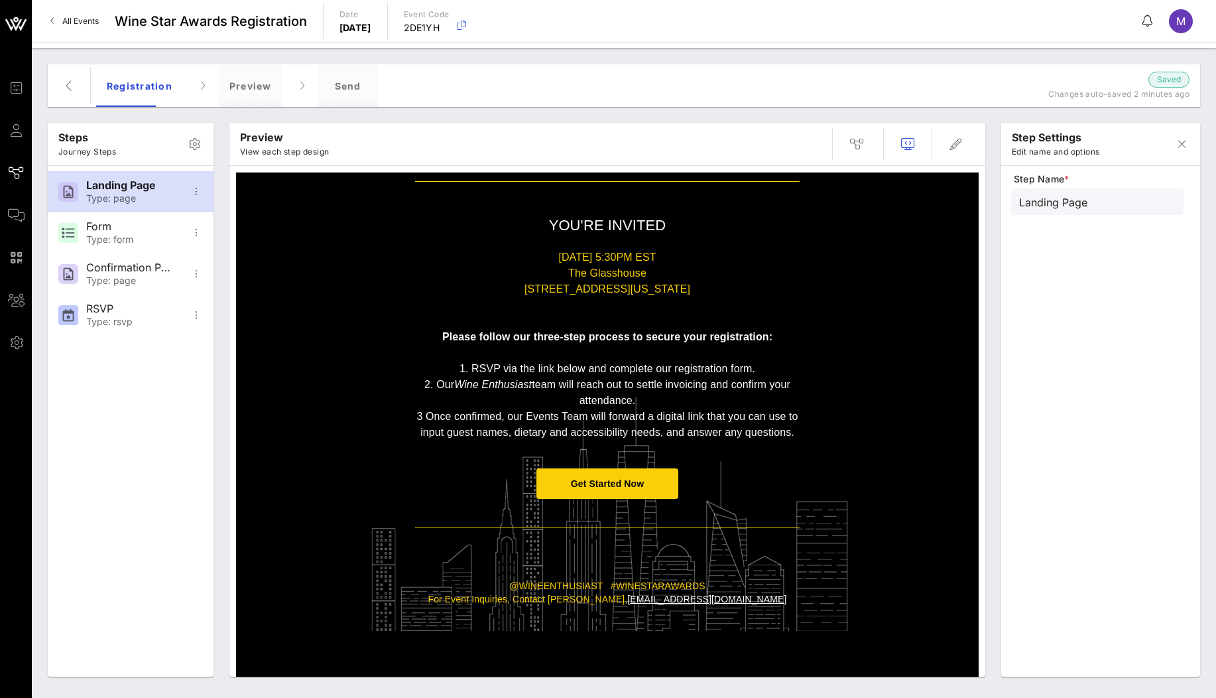
scroll to position [196, 0]
click at [647, 480] on span "Get Started Now" at bounding box center [608, 483] width 143 height 31
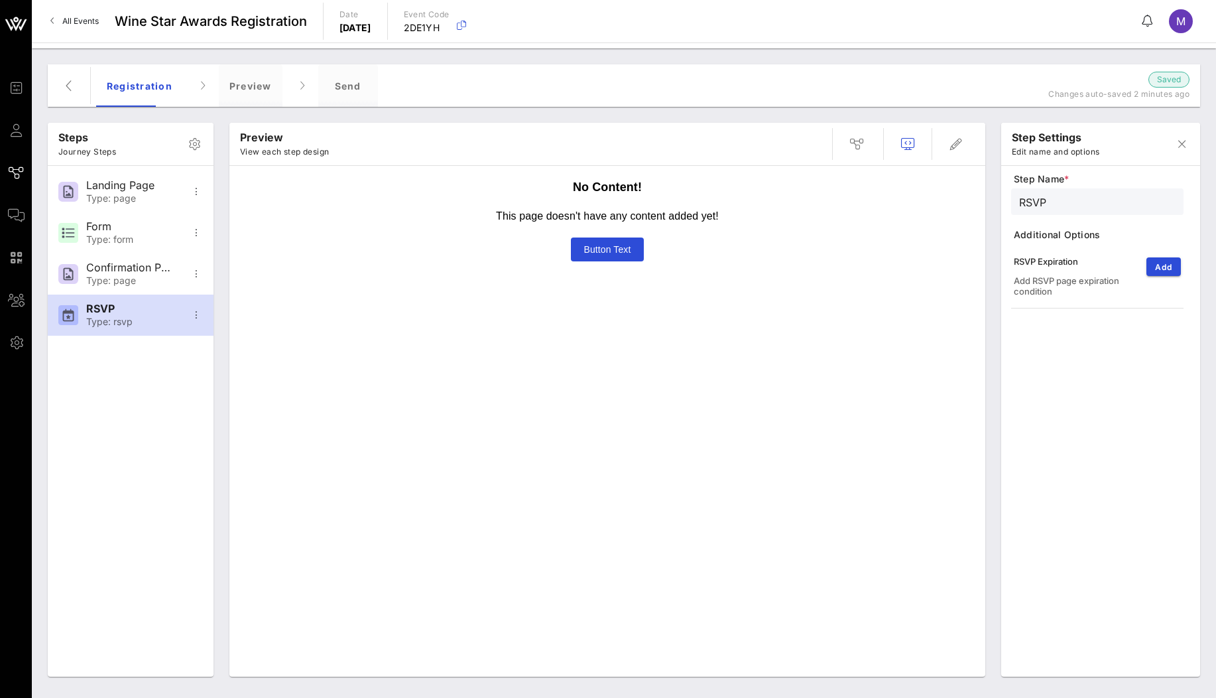
click at [631, 251] on span "Button Text" at bounding box center [607, 249] width 47 height 11
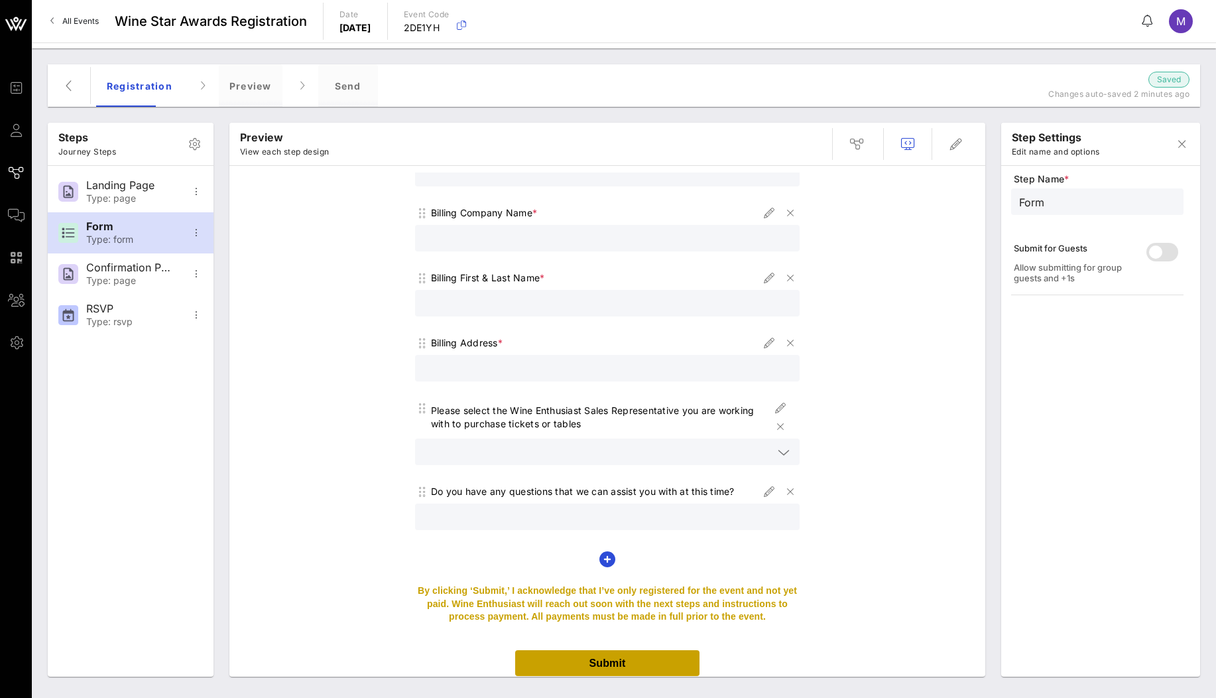
scroll to position [1057, 0]
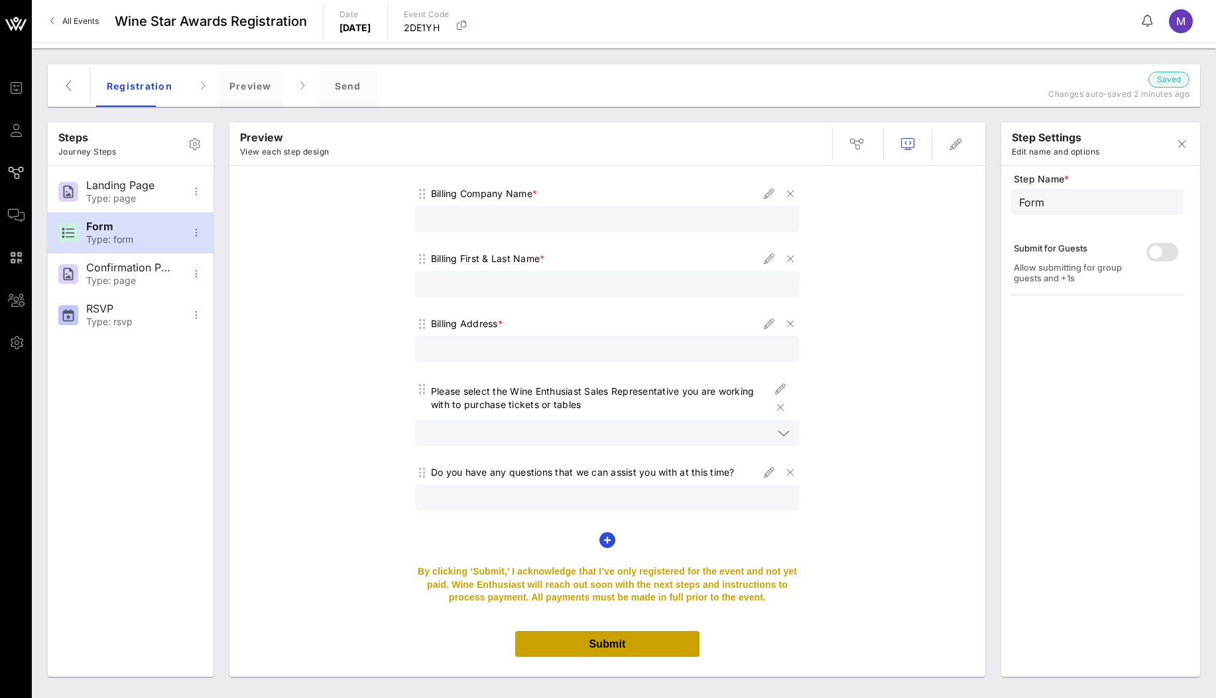
click at [609, 638] on span "Submit" at bounding box center [608, 643] width 36 height 11
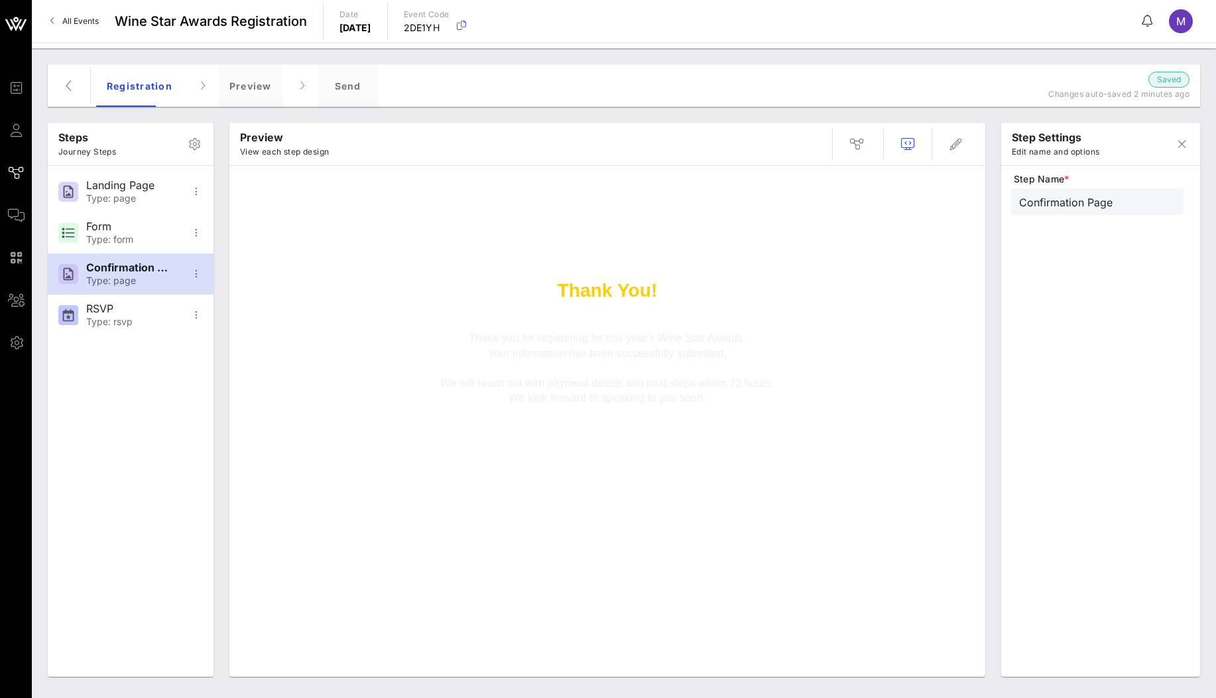
scroll to position [0, 0]
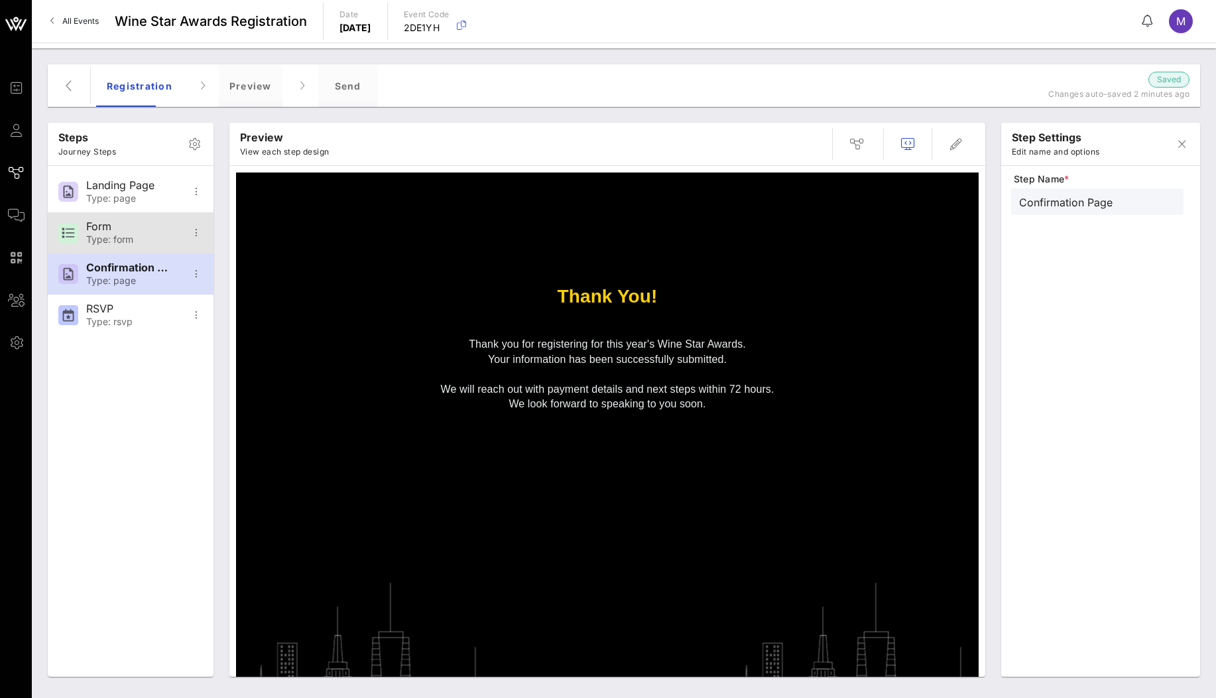
click at [134, 220] on div "Form" at bounding box center [130, 226] width 88 height 13
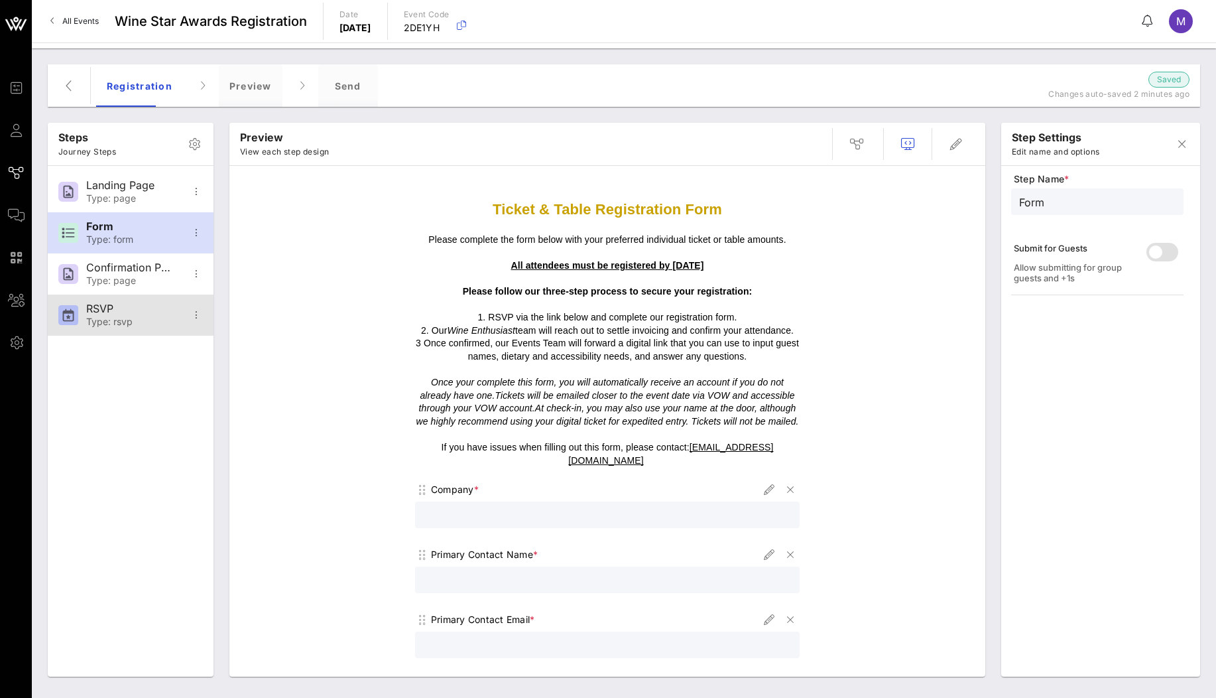
click at [98, 310] on div "RSVP" at bounding box center [130, 308] width 88 height 13
type input "RSVP"
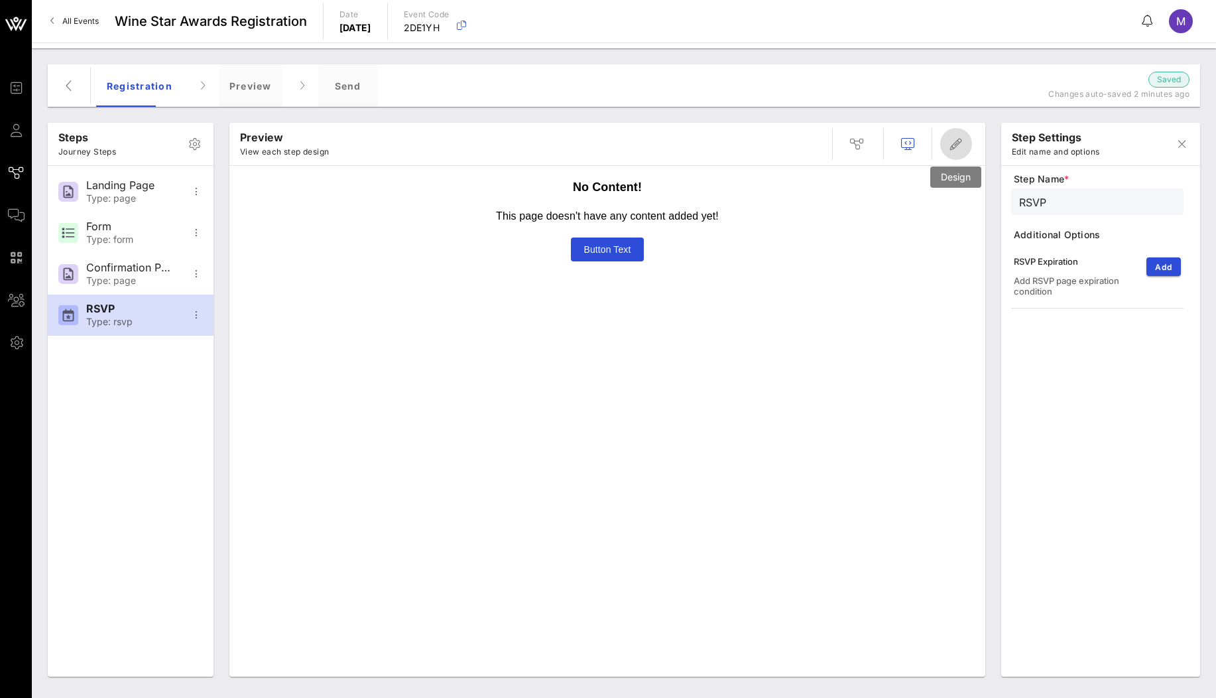
click at [958, 143] on icon "button" at bounding box center [956, 144] width 16 height 16
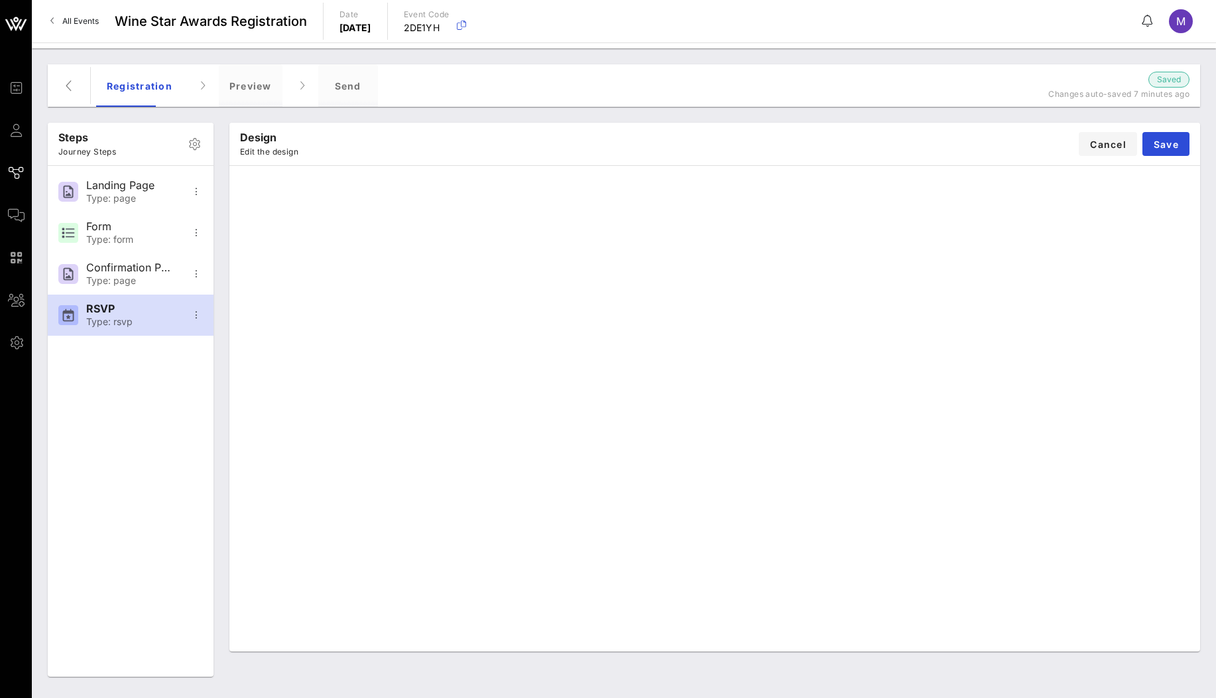
click at [1208, 598] on div "Steps Journey Steps Landing Page Type: page Form Type: form Confirmation Page T…" at bounding box center [624, 372] width 1184 height 649
click at [1177, 147] on span "Save" at bounding box center [1166, 144] width 26 height 11
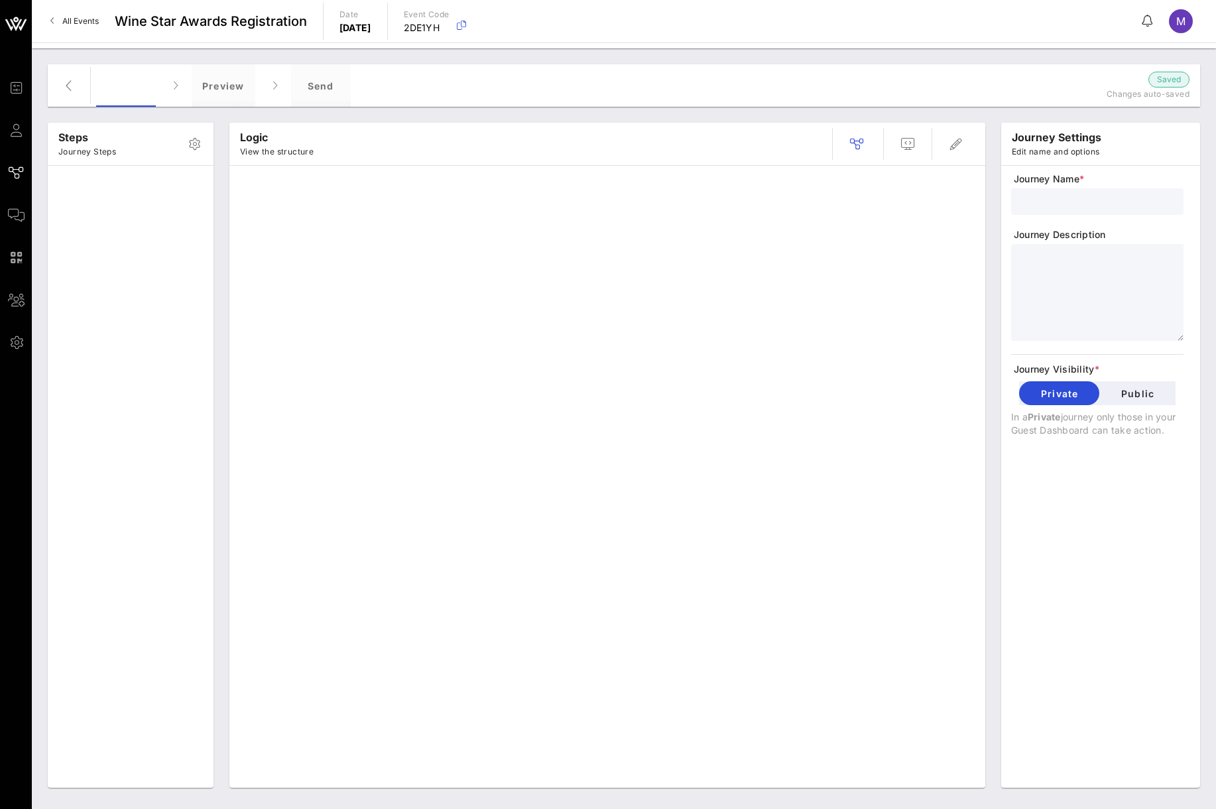
type input "Registration"
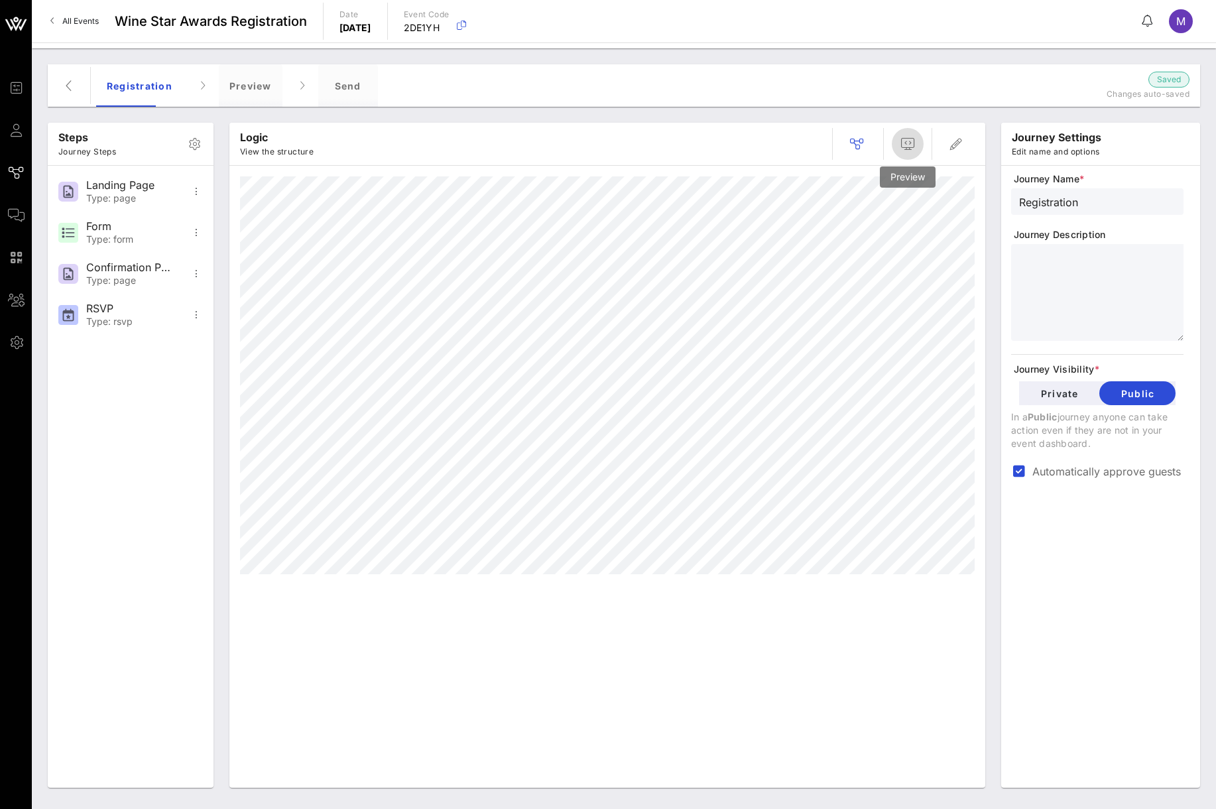
click at [915, 144] on icon "button" at bounding box center [908, 144] width 16 height 16
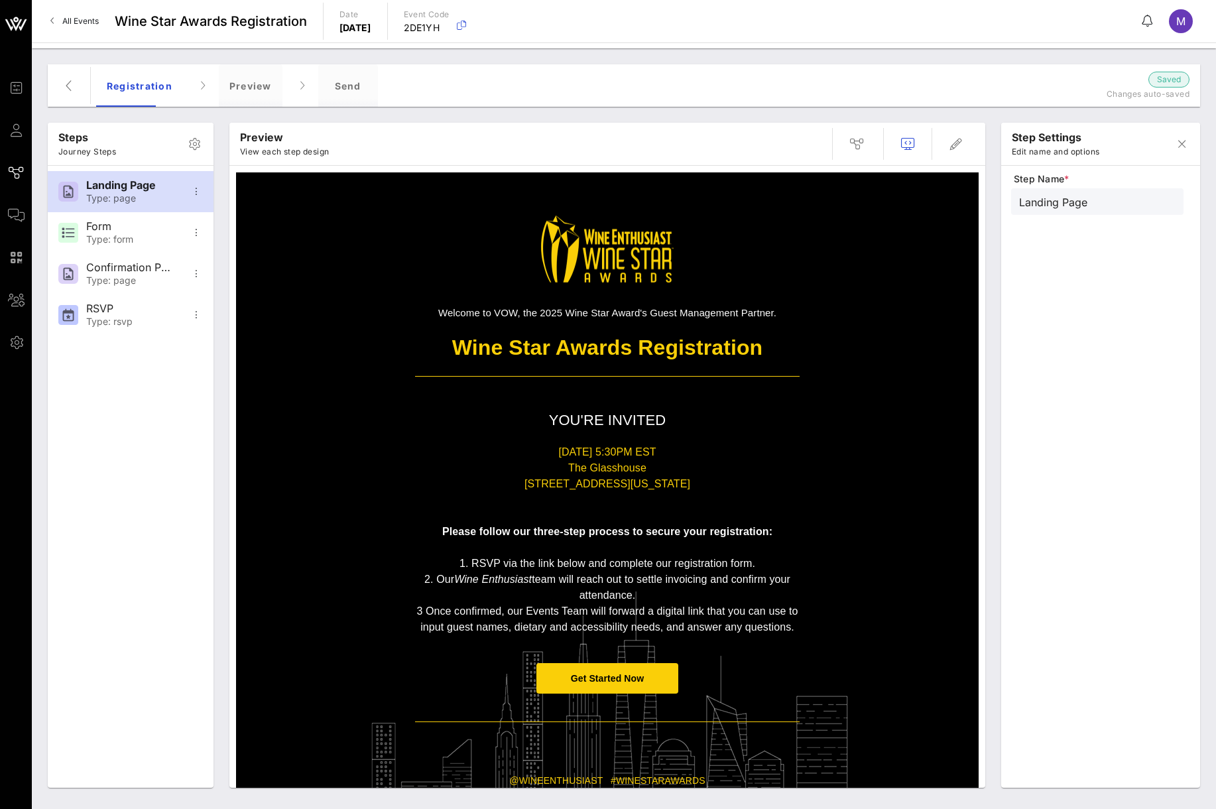
click at [609, 685] on span "Get Started Now" at bounding box center [608, 678] width 143 height 31
type input "RSVP"
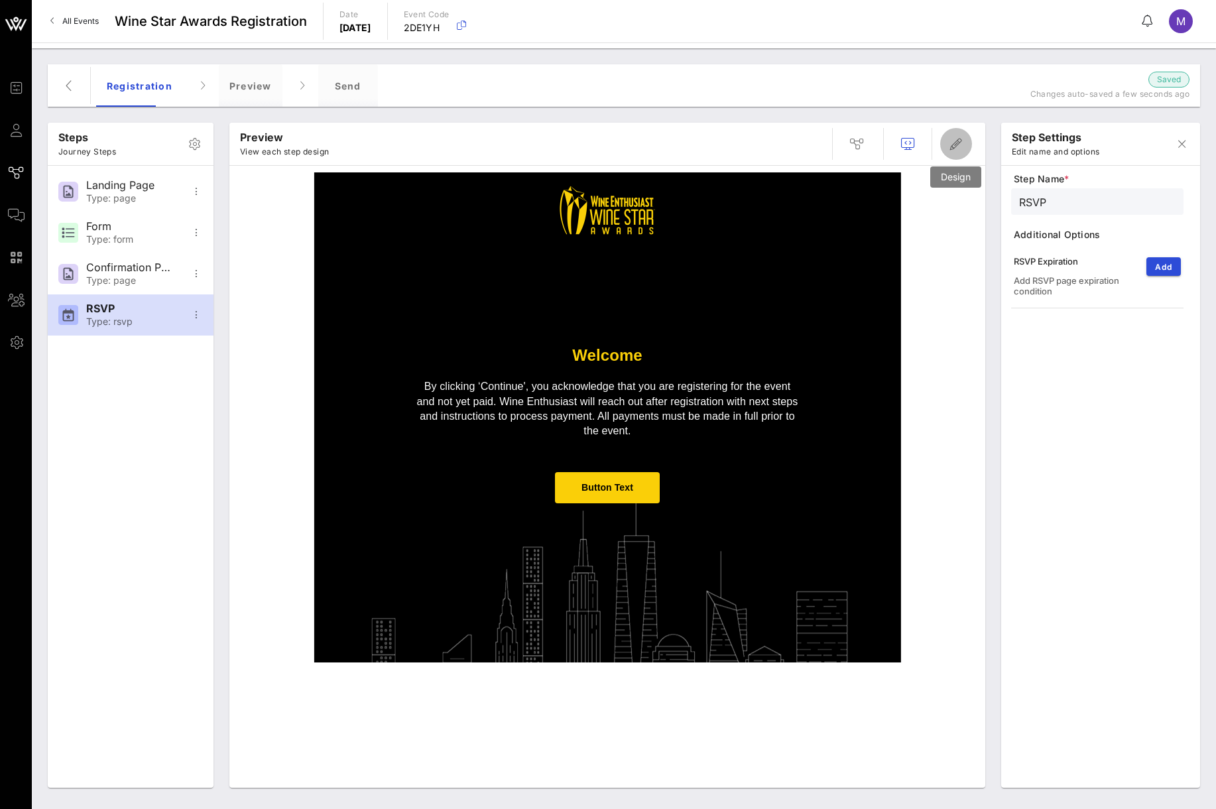
click at [944, 149] on span "button" at bounding box center [956, 144] width 32 height 16
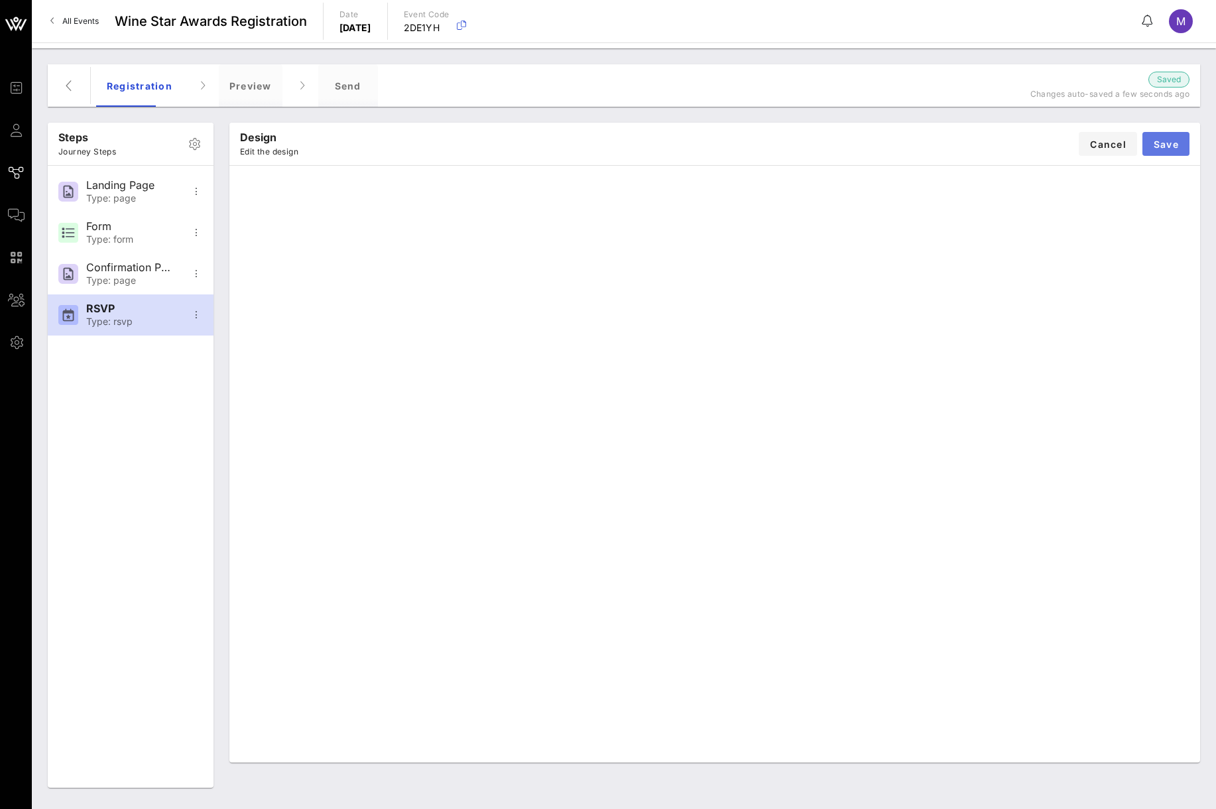
click at [1155, 149] on button "Save" at bounding box center [1166, 144] width 47 height 24
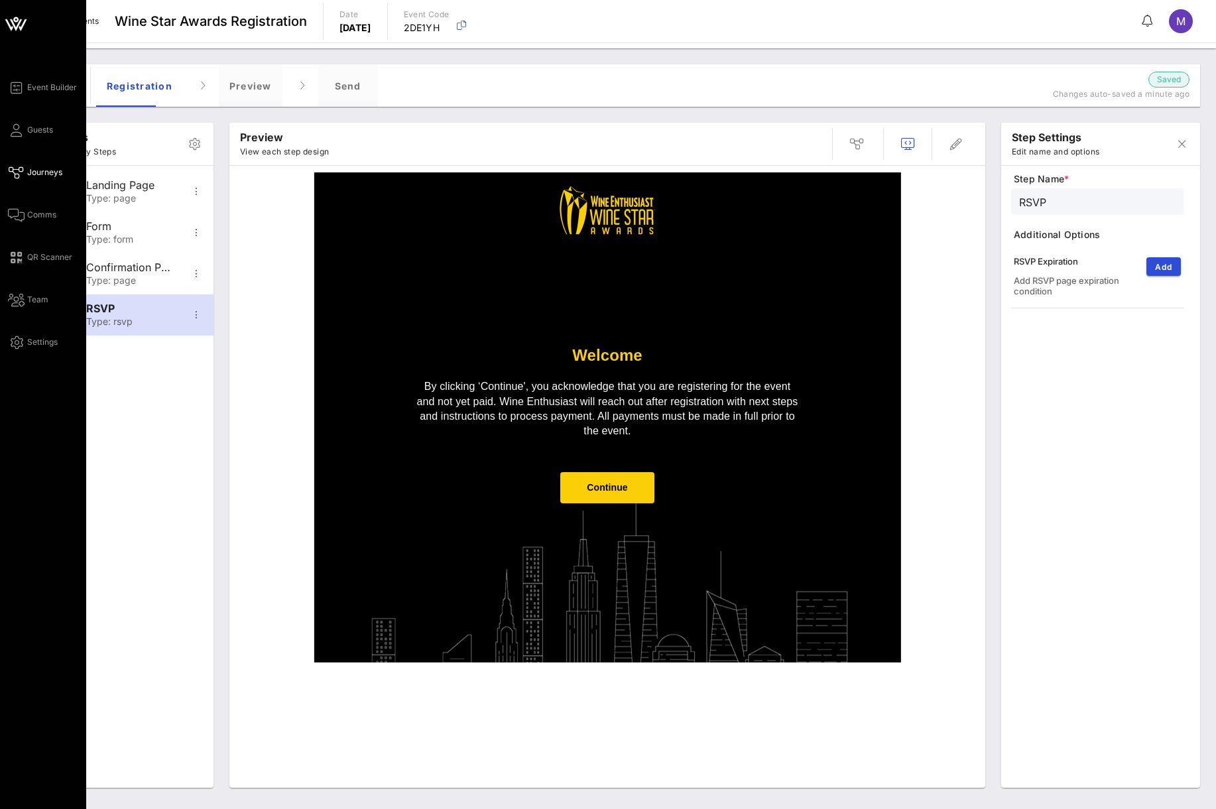
click at [6, 496] on div "Event Builder Guests Journeys Comms QR Scanner Team Settings" at bounding box center [43, 404] width 86 height 809
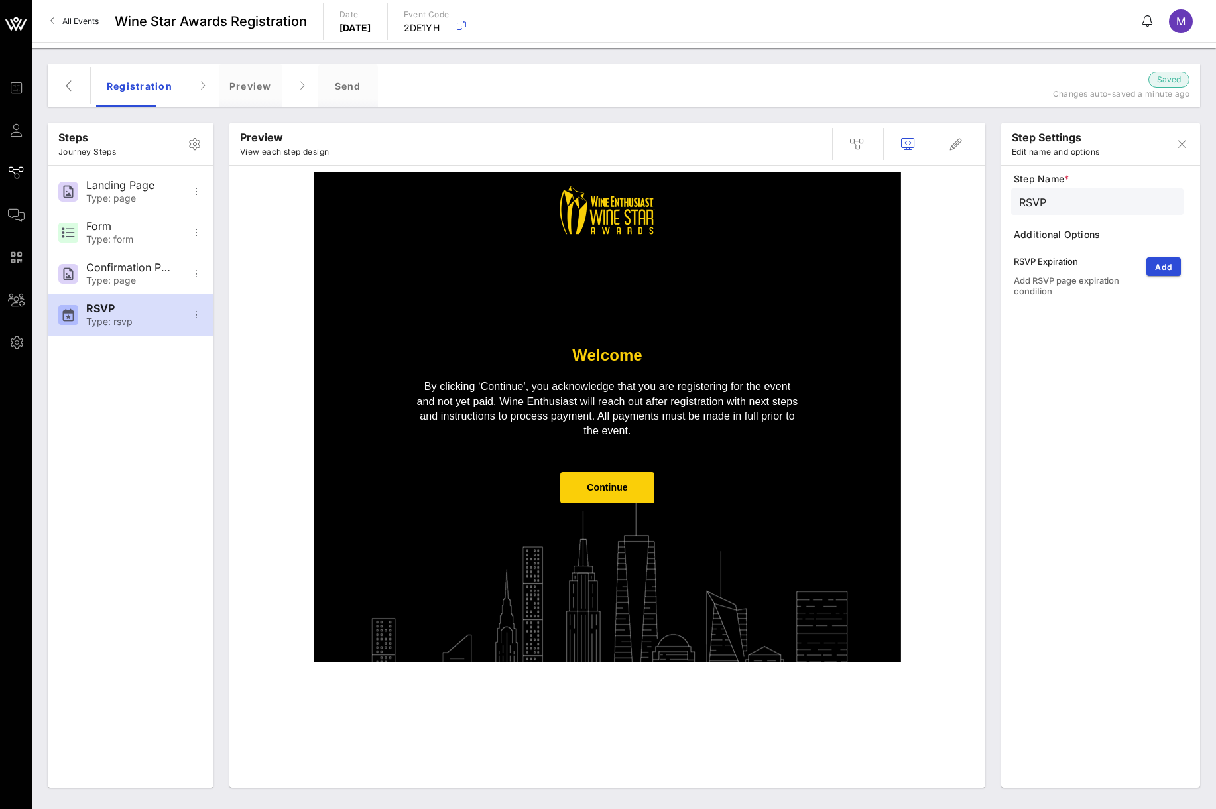
click at [620, 483] on span "Continue" at bounding box center [607, 487] width 40 height 11
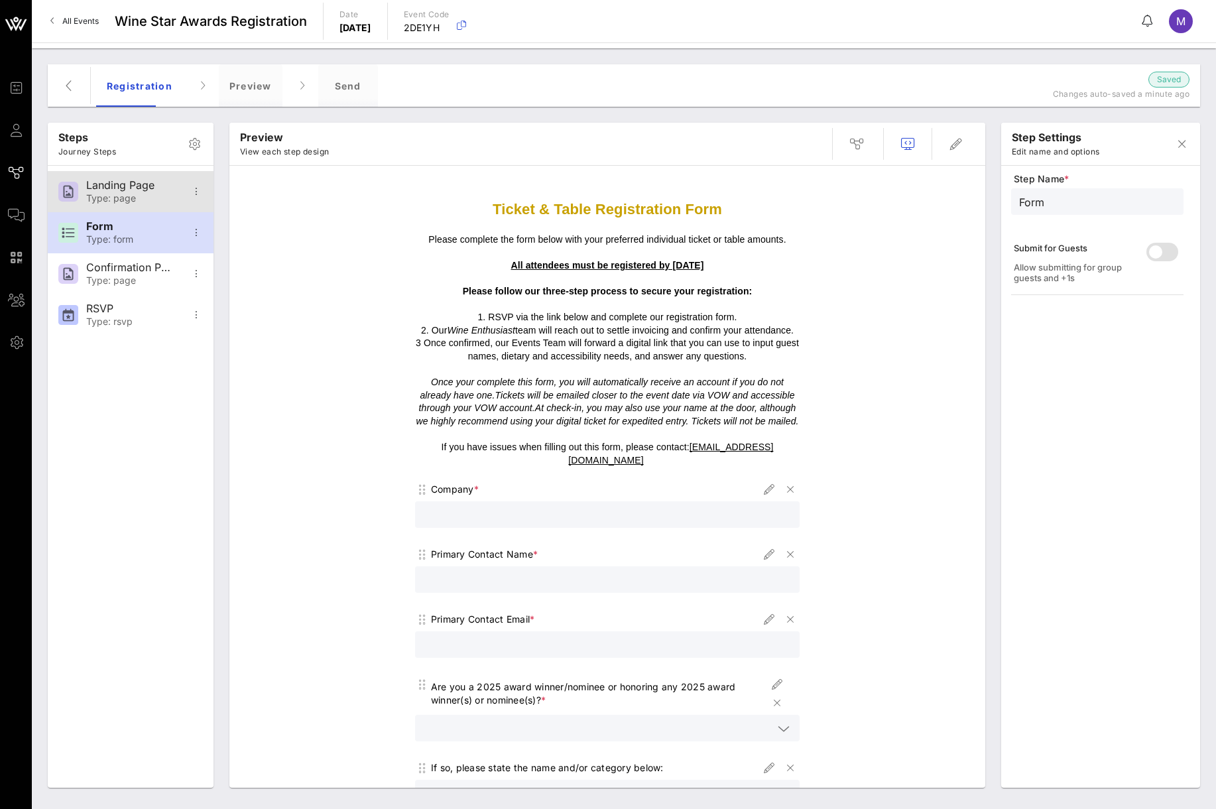
click at [113, 185] on div "Landing Page" at bounding box center [130, 185] width 88 height 13
type input "Landing Page"
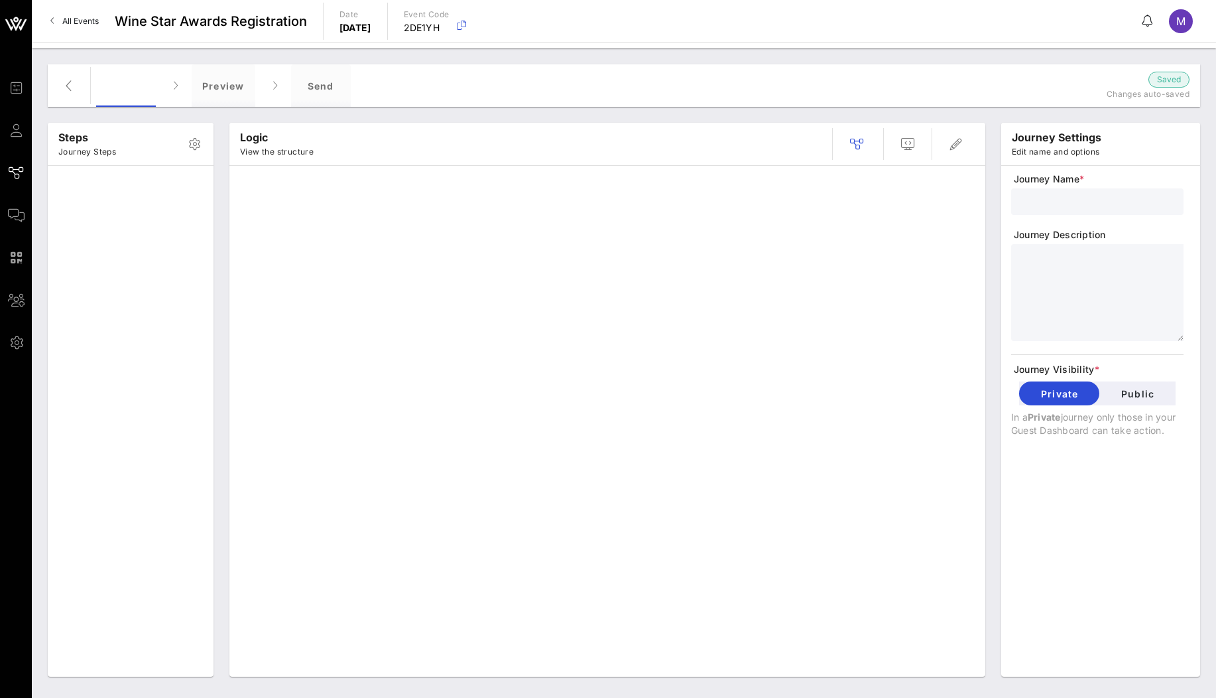
type input "Registration"
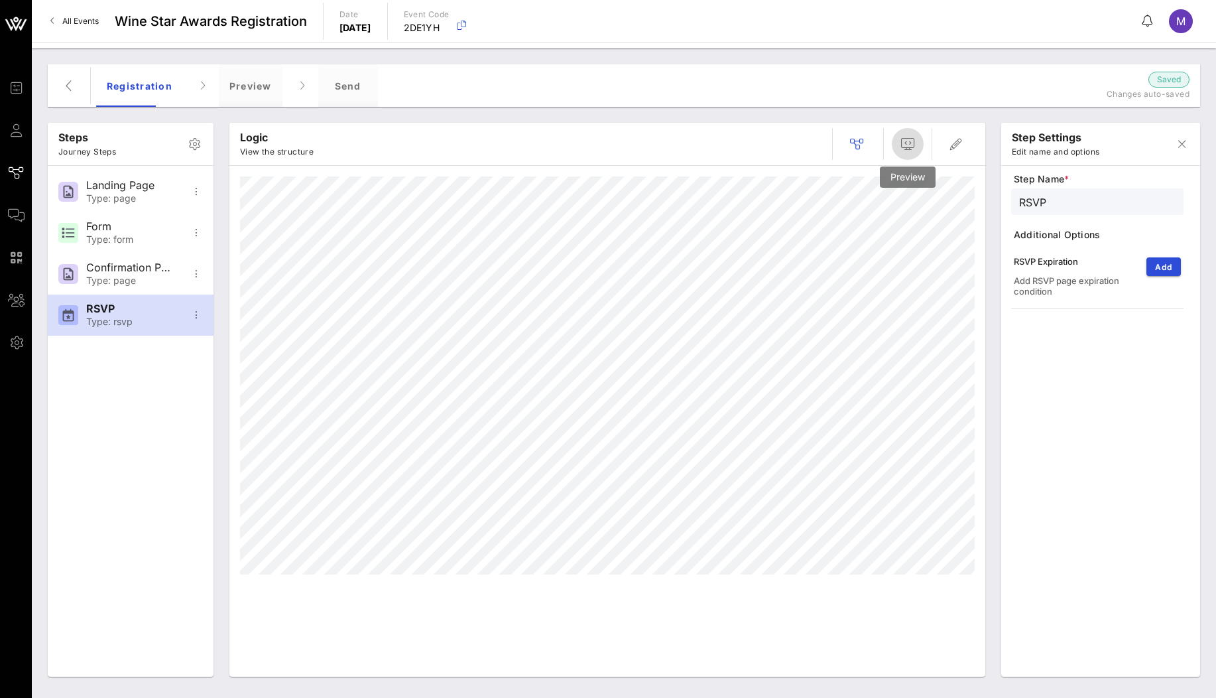
click at [904, 153] on button "button" at bounding box center [908, 144] width 32 height 32
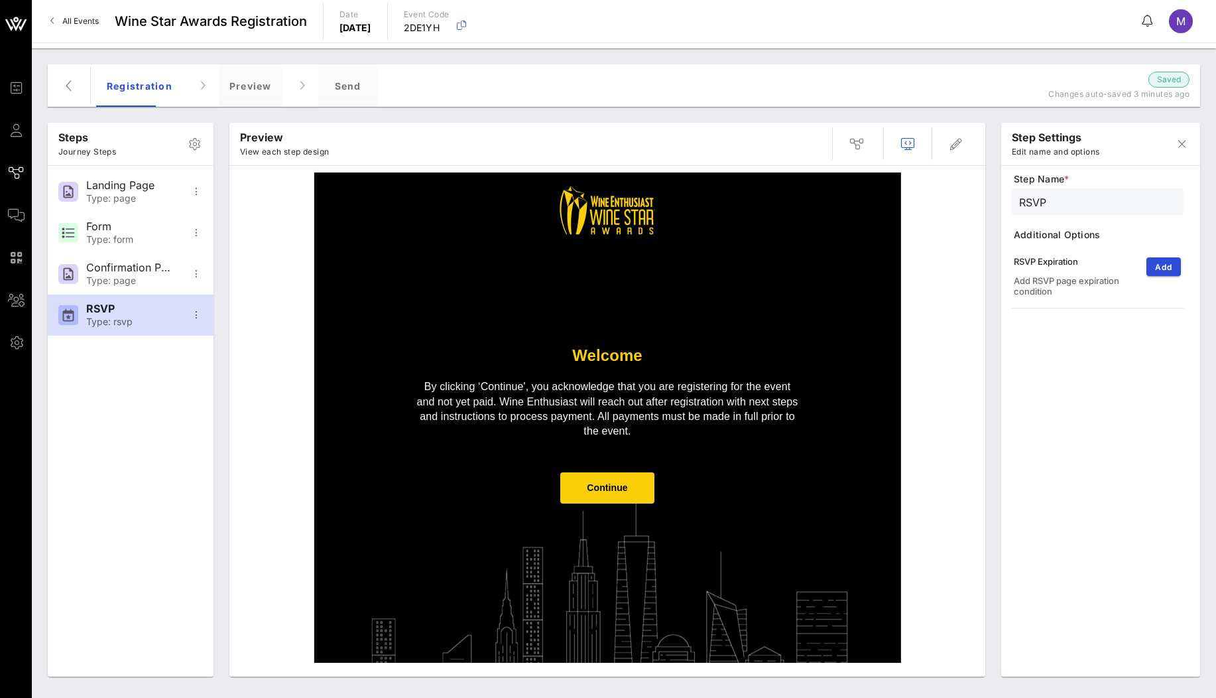
click at [639, 481] on span "Continue" at bounding box center [607, 487] width 94 height 31
type input "Form"
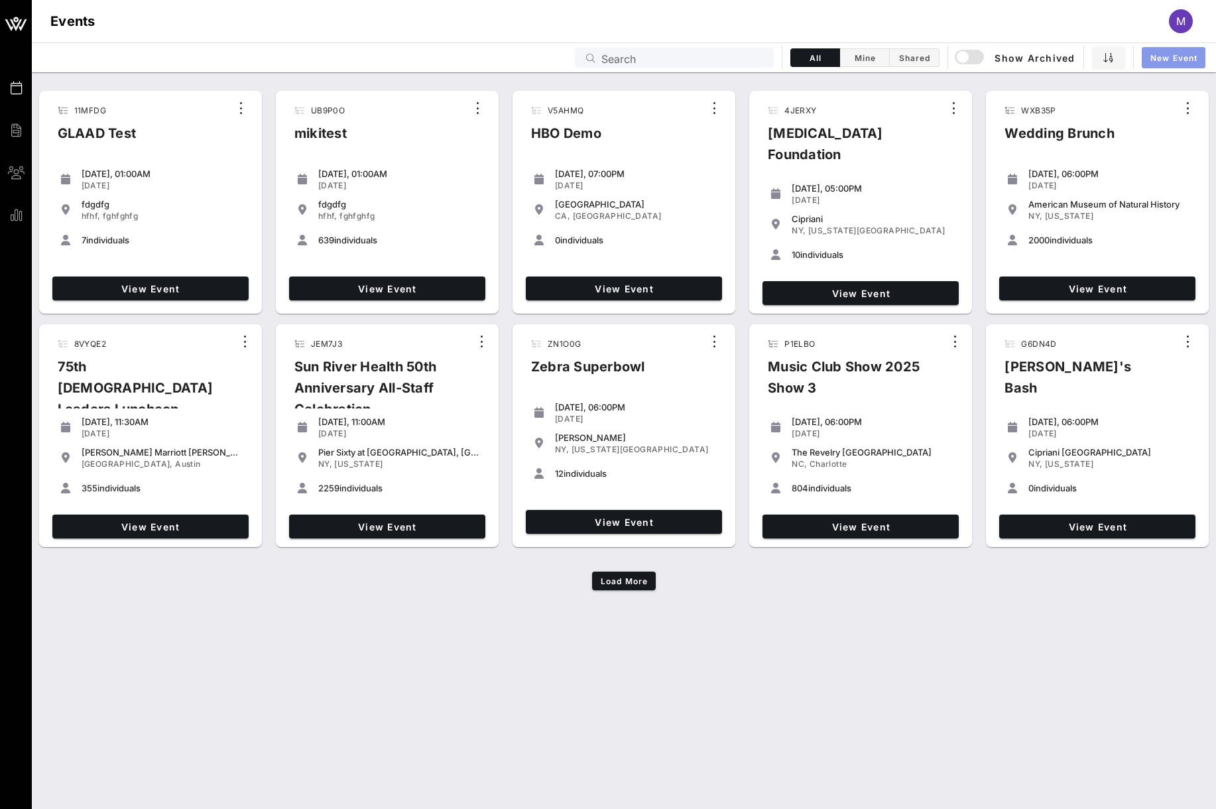
click at [1176, 63] on link "New Event" at bounding box center [1174, 57] width 64 height 21
